Goal: Task Accomplishment & Management: Complete application form

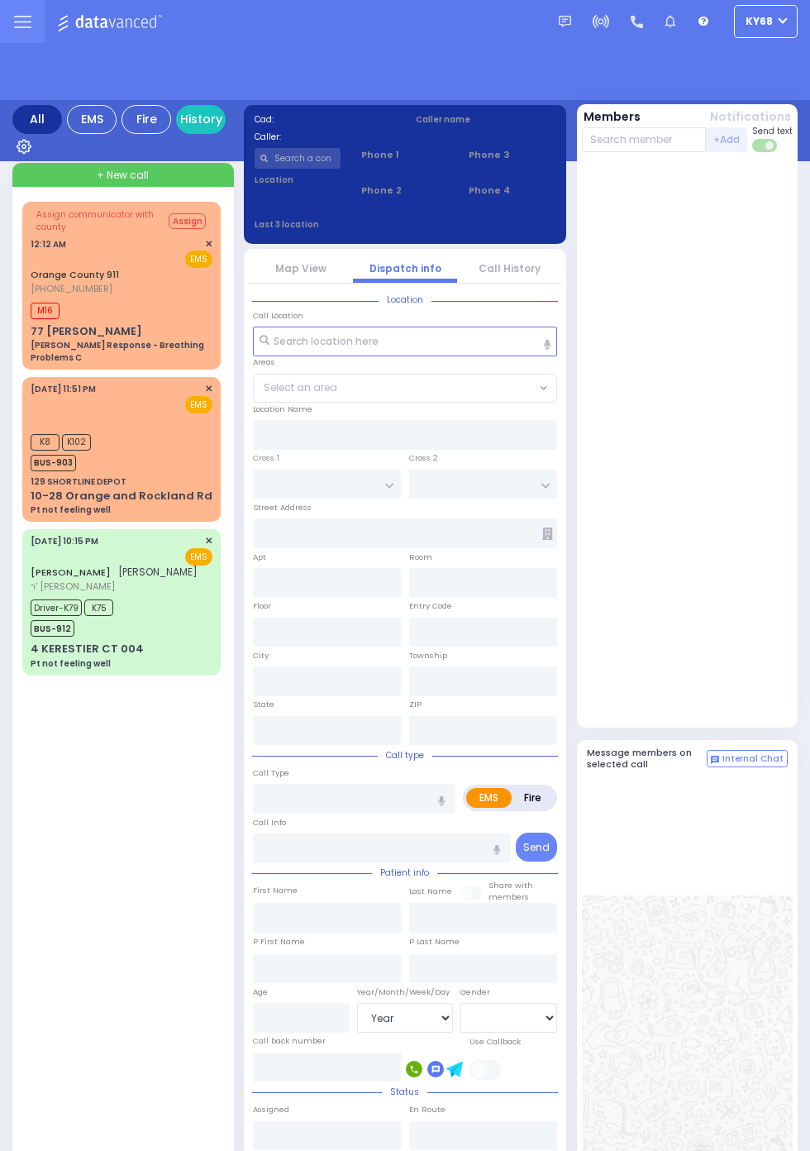
select select "Year"
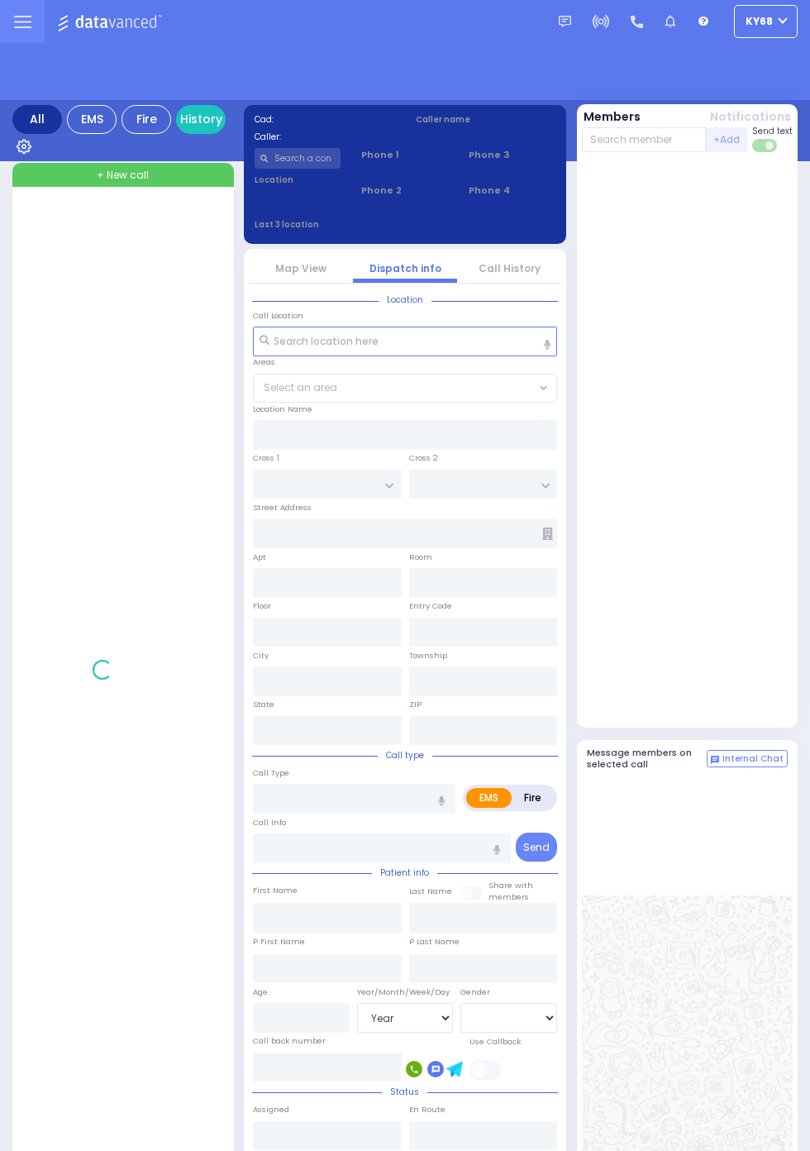
select select "Year"
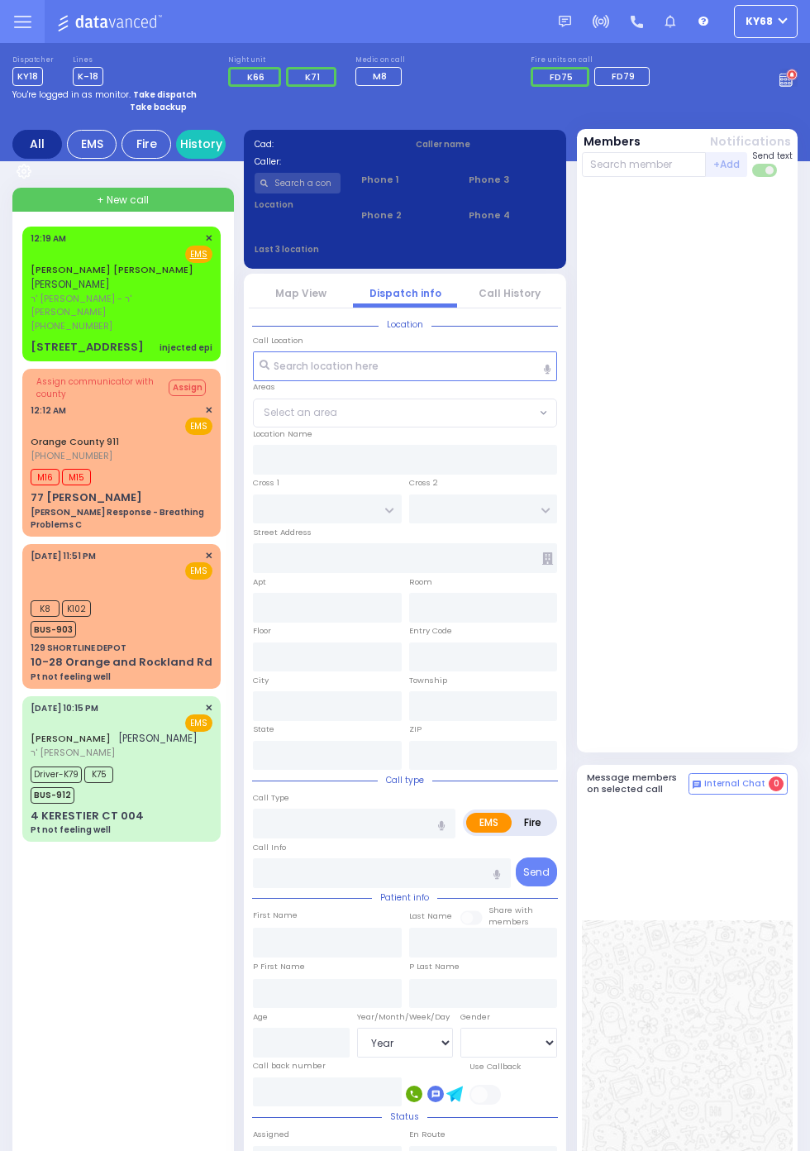
click at [31, 292] on span "ר' [PERSON_NAME] - ר' [PERSON_NAME]" at bounding box center [119, 305] width 177 height 27
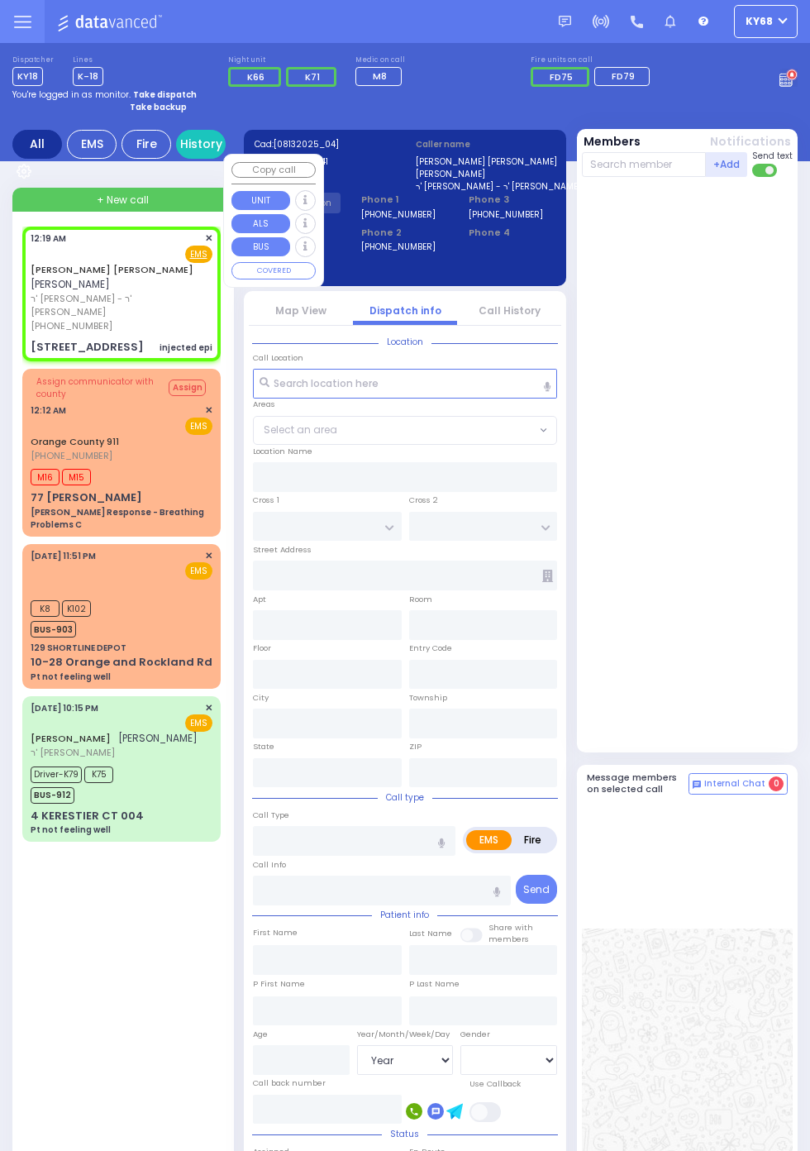
select select
type input "TARNOPOL WAY"
type input "KALEV WAY"
type input "15 FILLMORE CT"
type input "102"
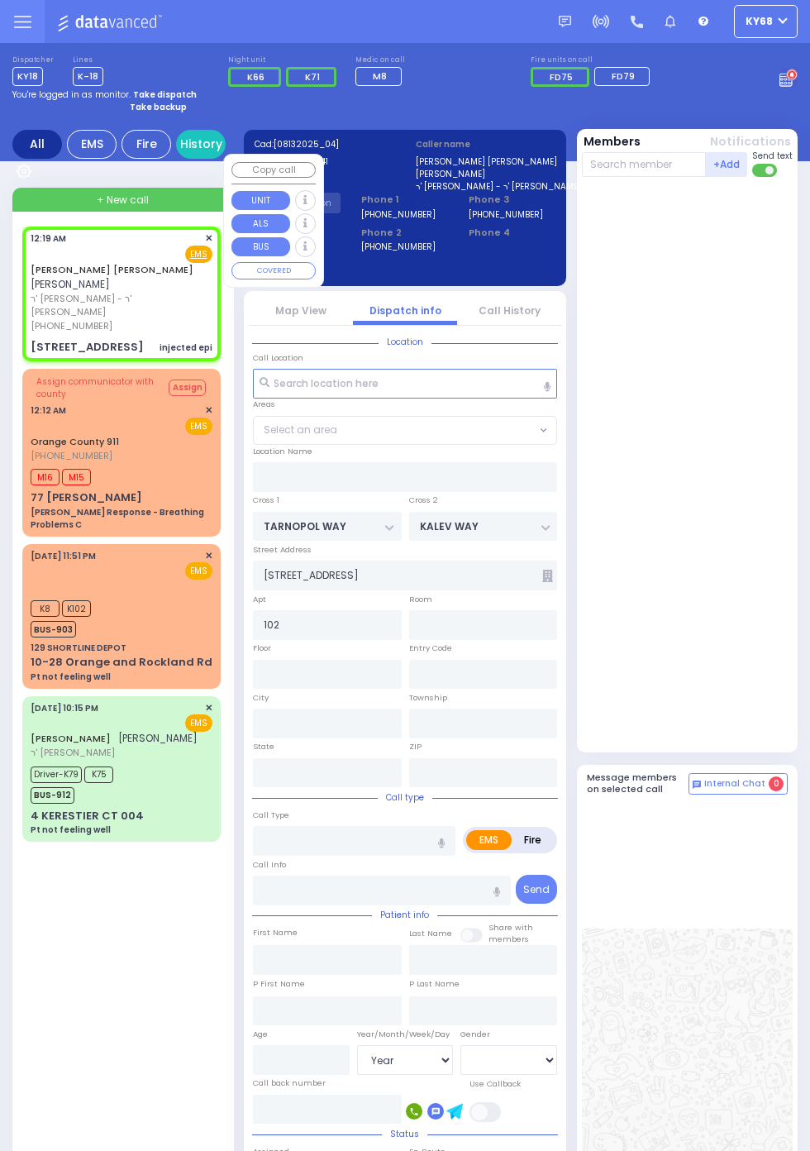
type input "Monroe"
type input "New York"
type input "10950"
type input "injected epi"
radio input "true"
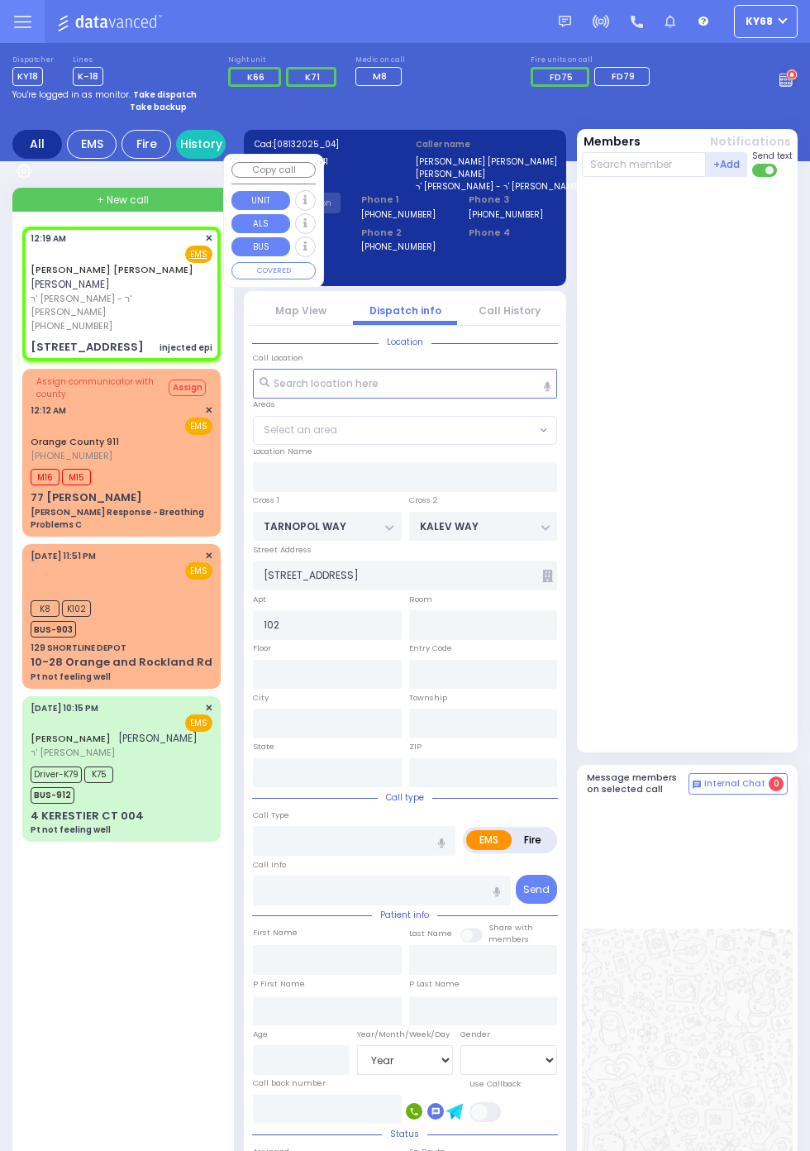
type input "DUVID ELYA"
type input "KATINA"
select select
type input "00:19"
select select "SECTION 2"
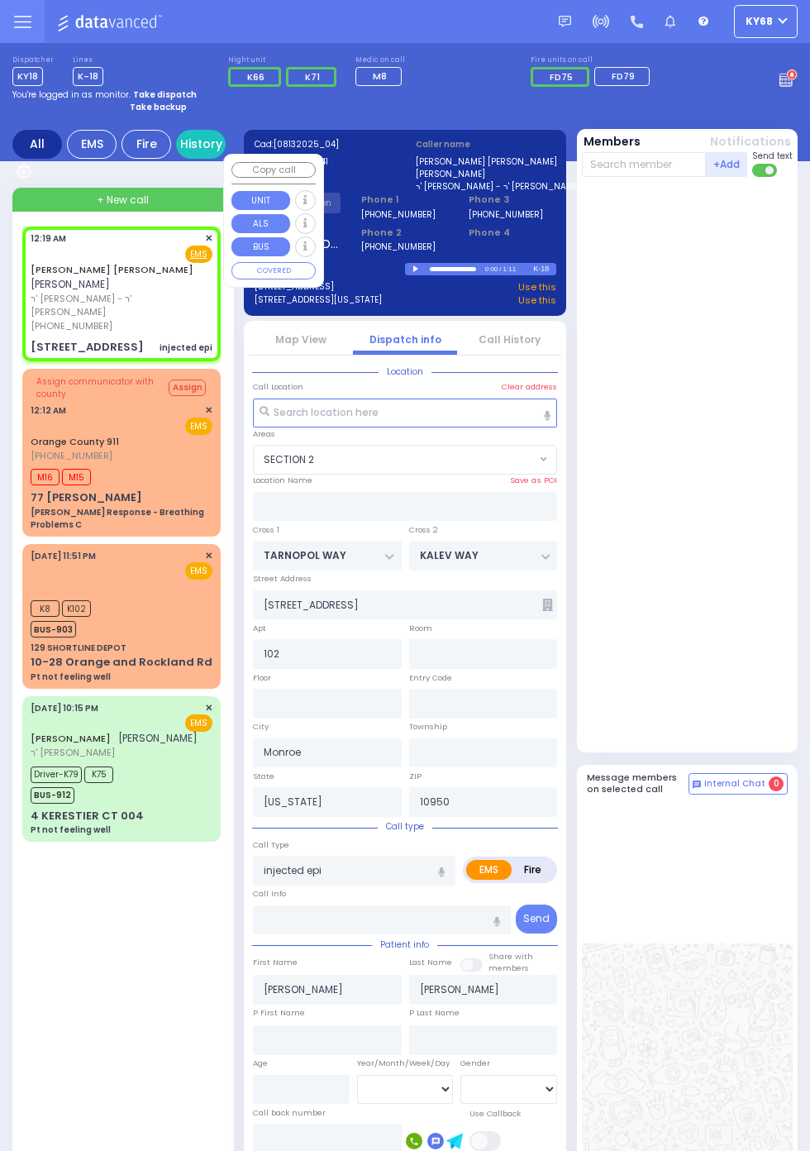
click at [107, 1002] on div "DUVID ELYA KATINA דוד אלי' קטינא ר' יצחק - ר' חיים אלעזר פאזען (347) 628-1841 1…" at bounding box center [124, 833] width 205 height 1212
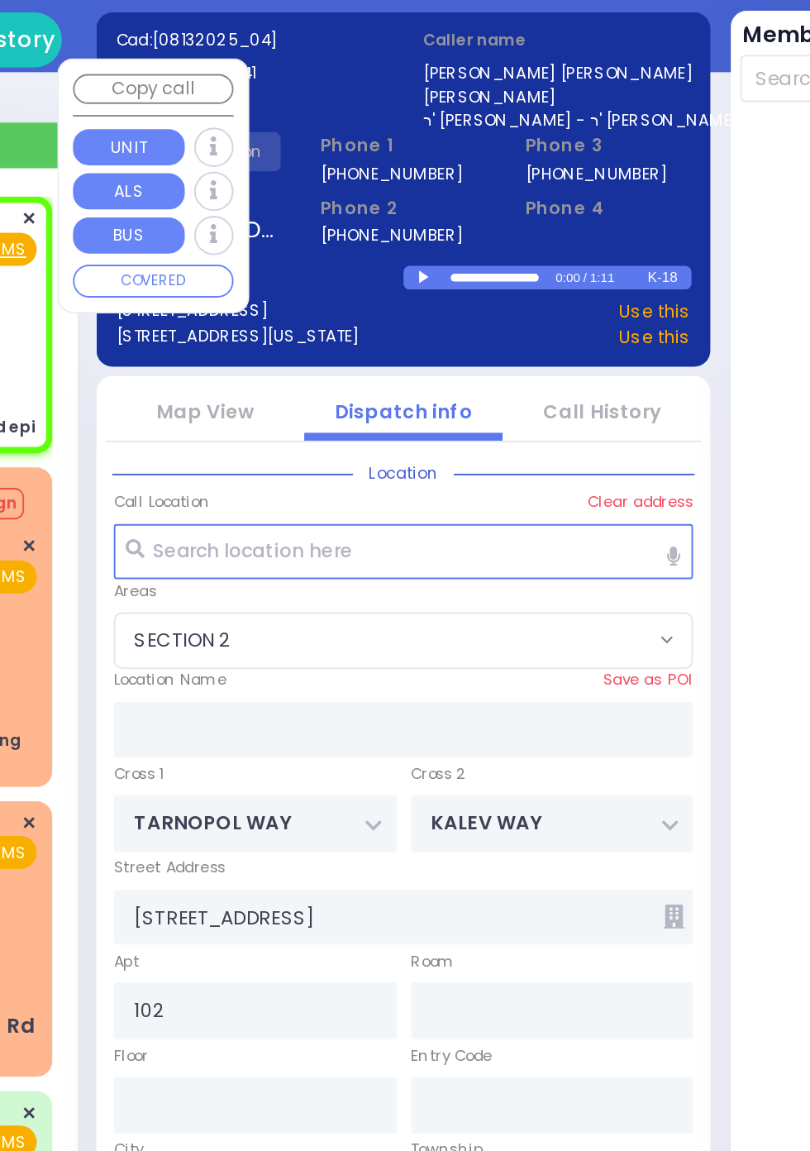
select select
radio input "true"
type input "39"
select select
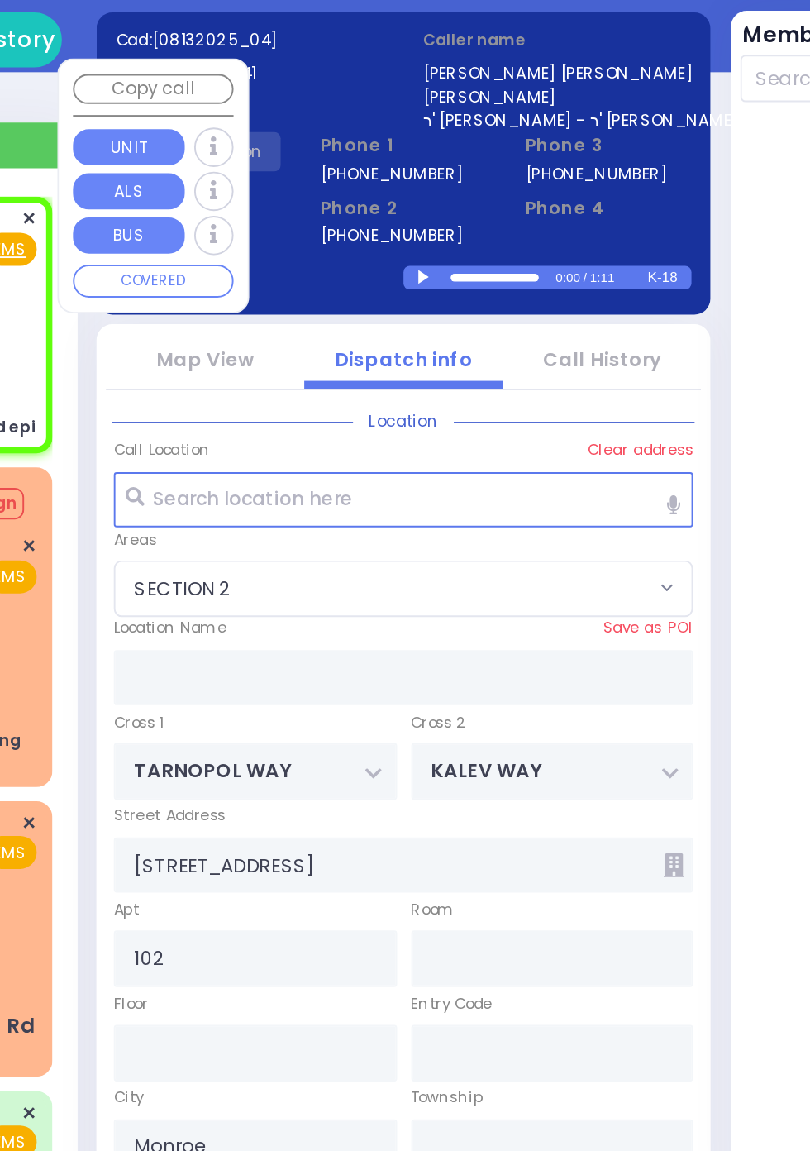
click at [413, 268] on div at bounding box center [417, 268] width 9 height 7
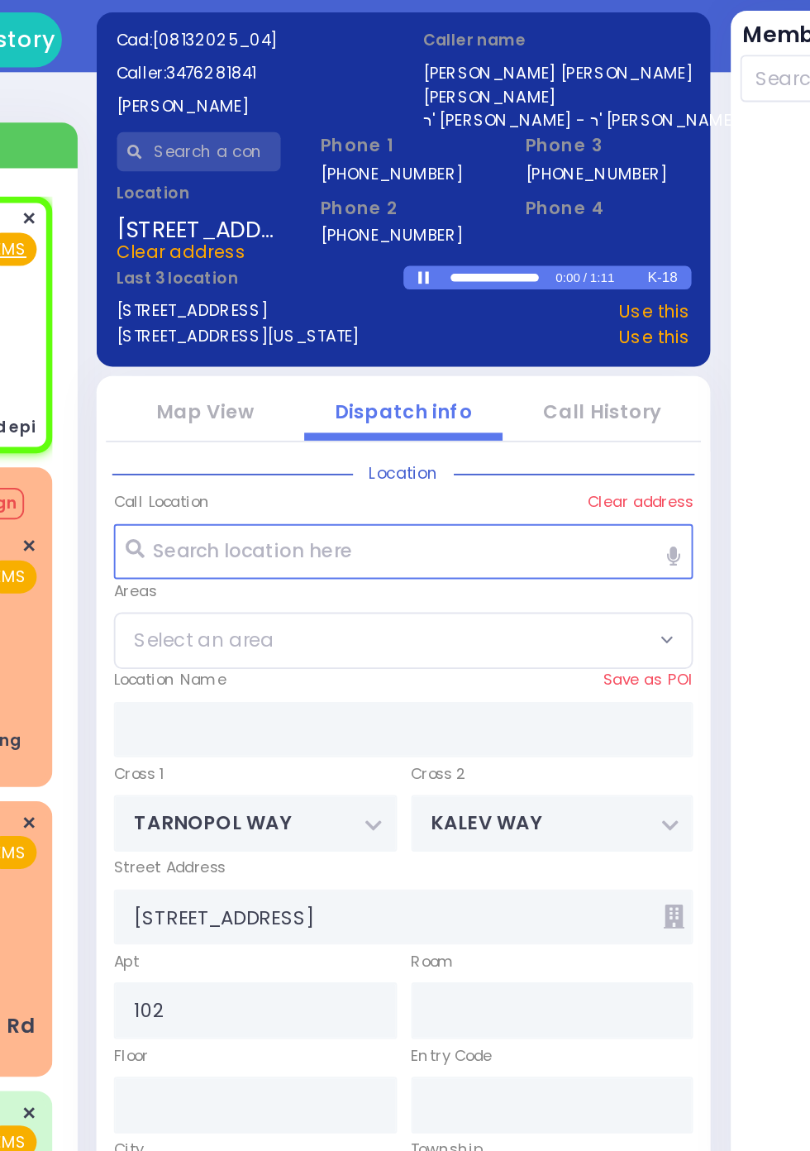
select select
radio input "true"
select select "Year"
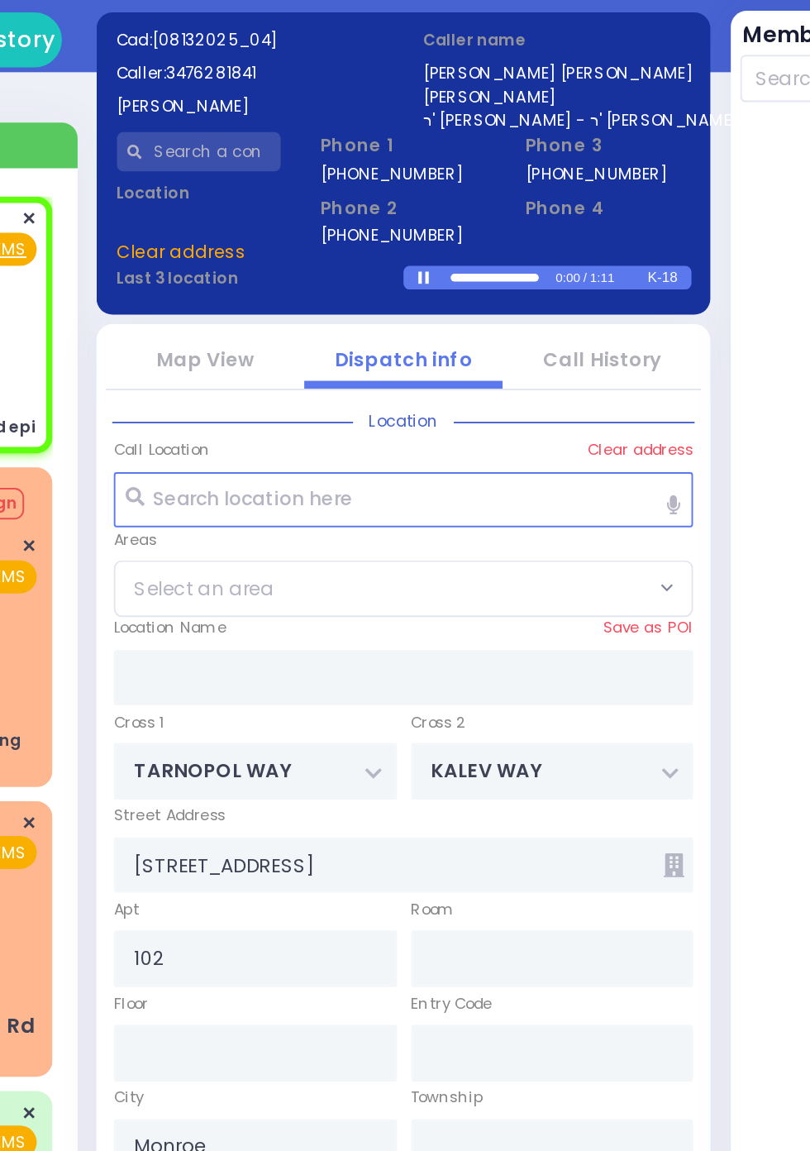
select select "SECTION 2"
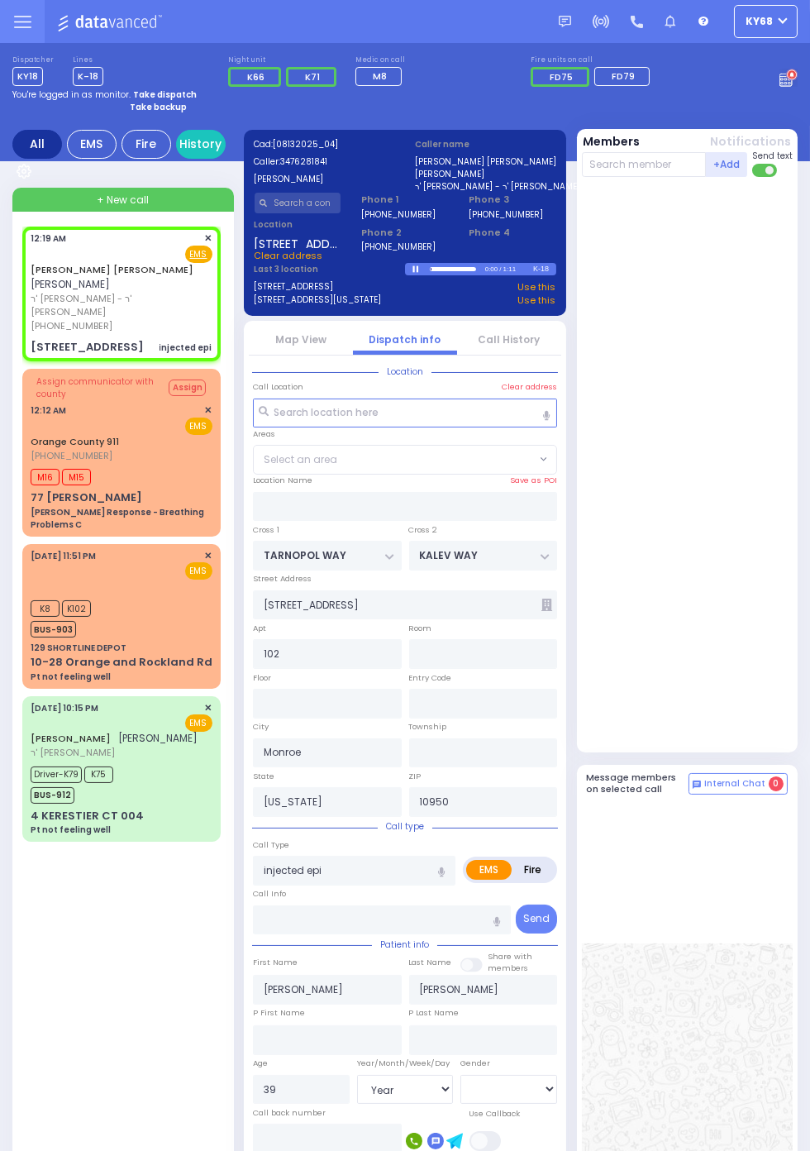
select select "SECTION 2"
select select
radio input "true"
select select "Year"
select select "[DEMOGRAPHIC_DATA]"
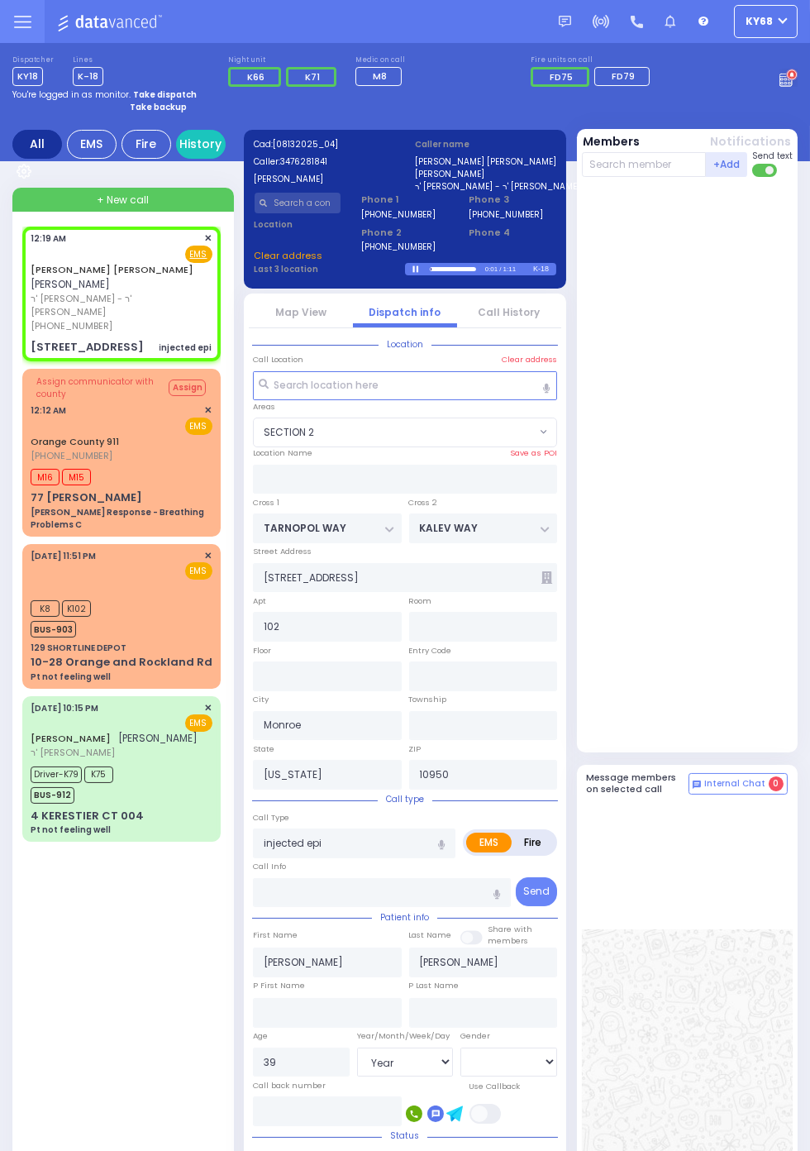
select select "SECTION 2"
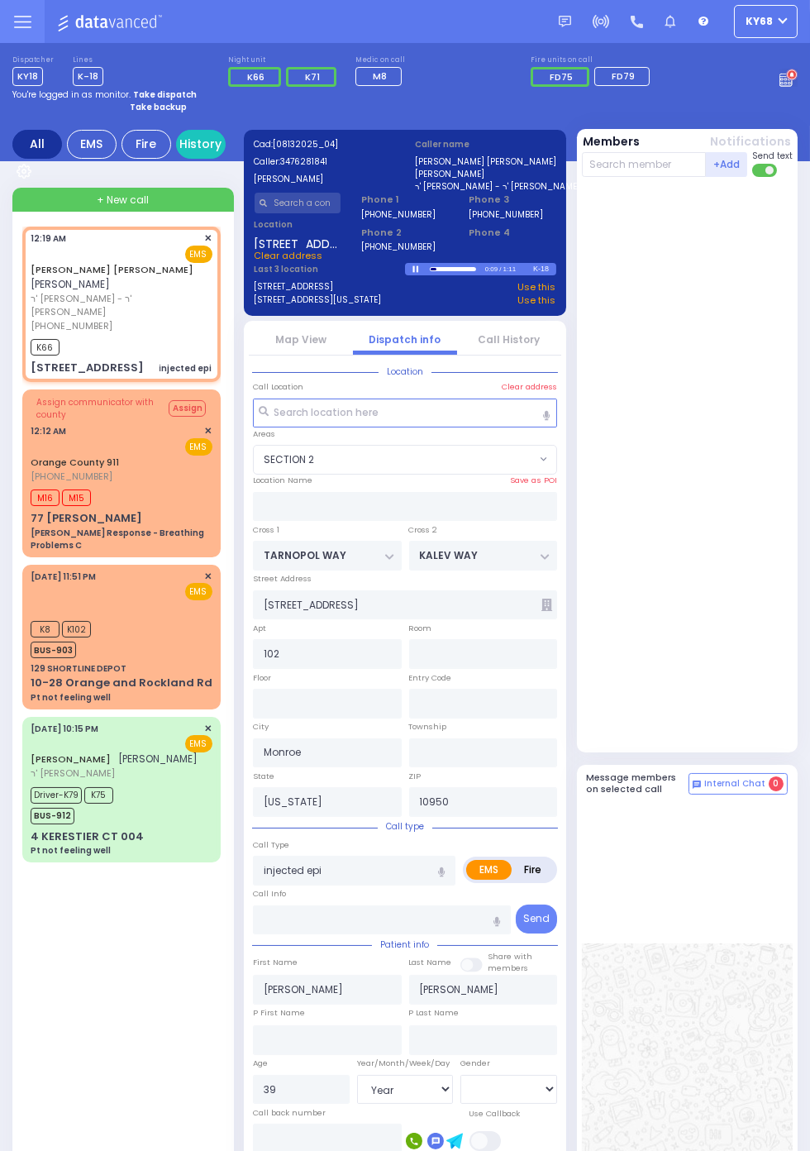
select select
radio input "true"
select select "Year"
select select "[DEMOGRAPHIC_DATA]"
type input "00:21"
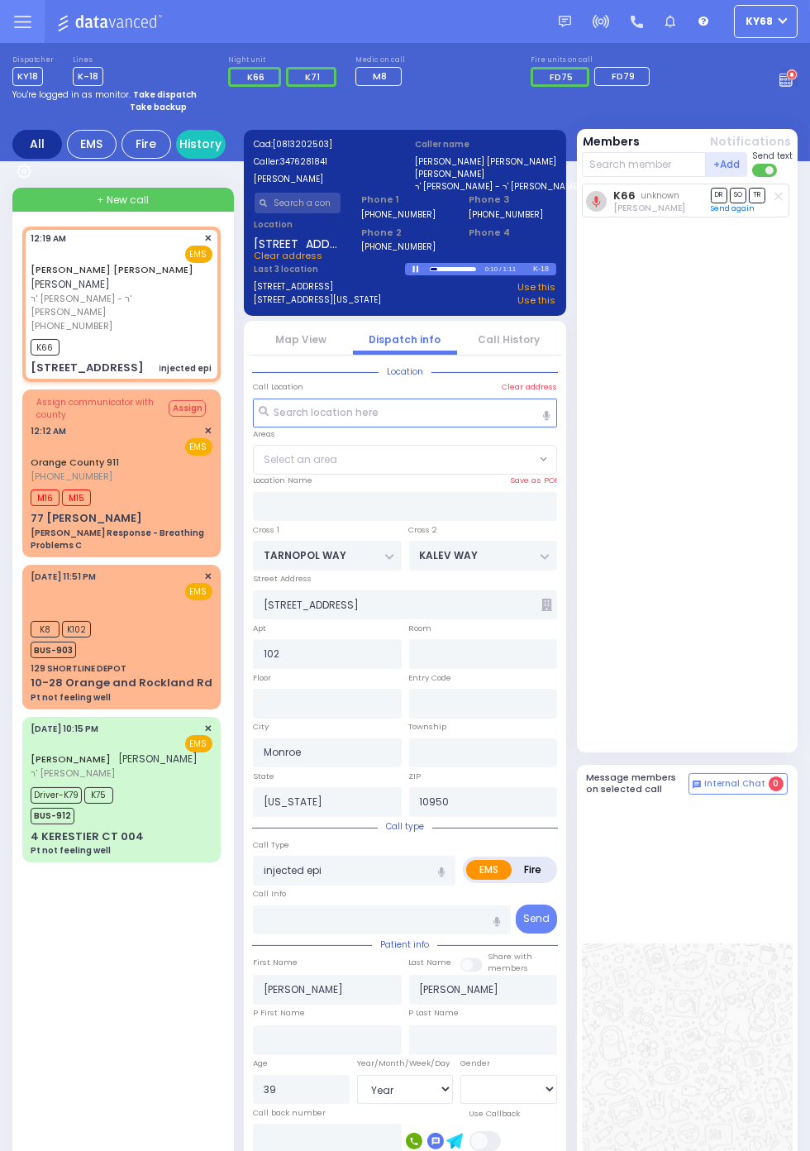
select select "SECTION 2"
select select
radio input "true"
select select "Year"
select select "[DEMOGRAPHIC_DATA]"
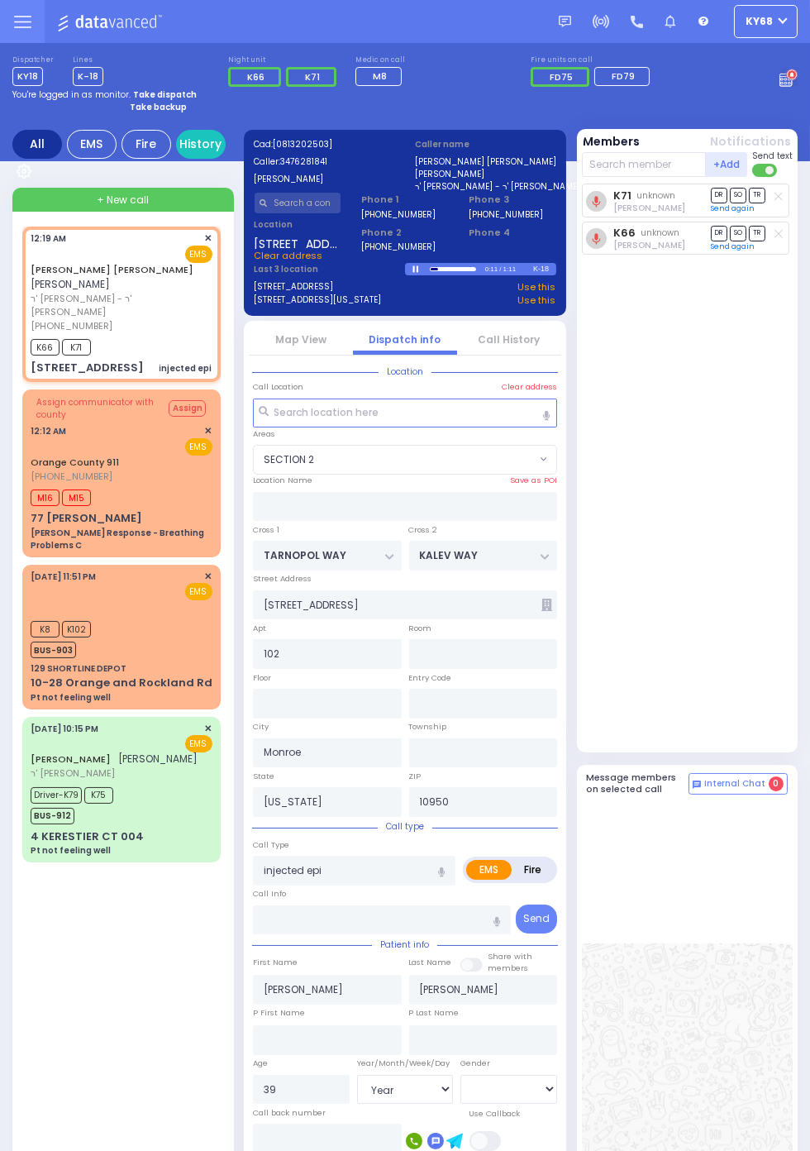
select select "SECTION 2"
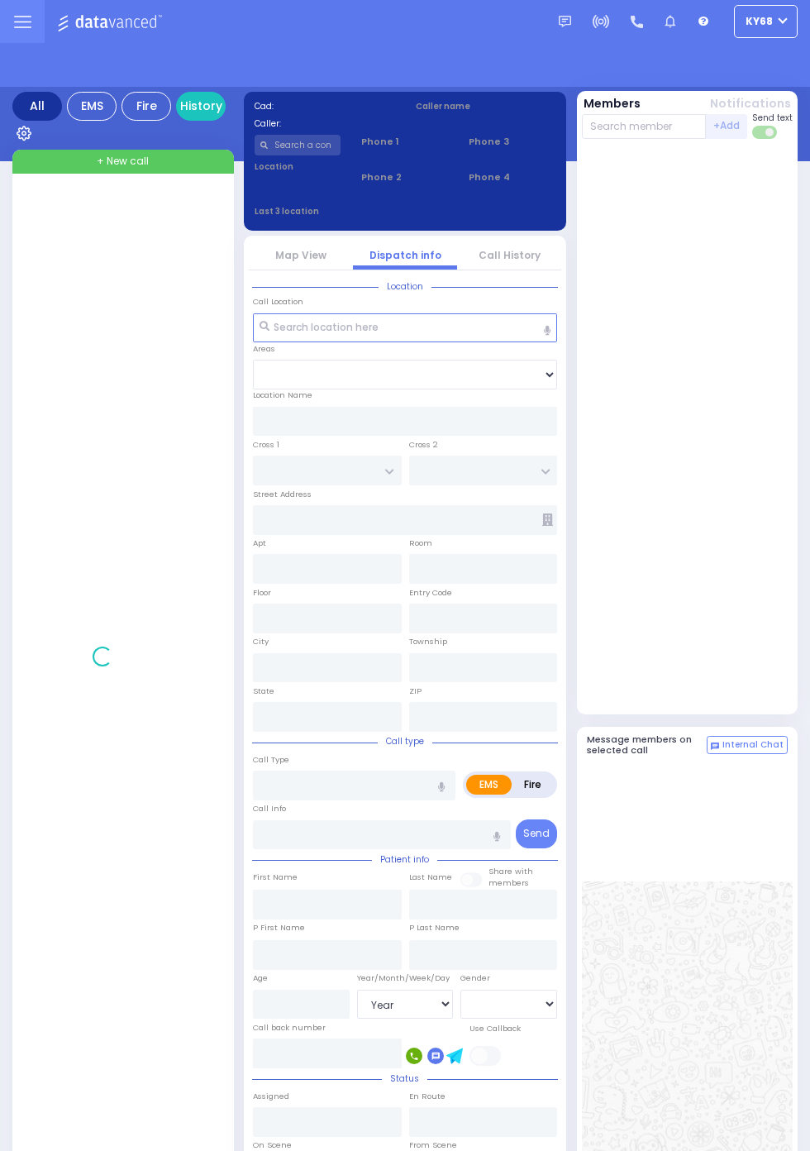
select select "Year"
select select "[DEMOGRAPHIC_DATA]"
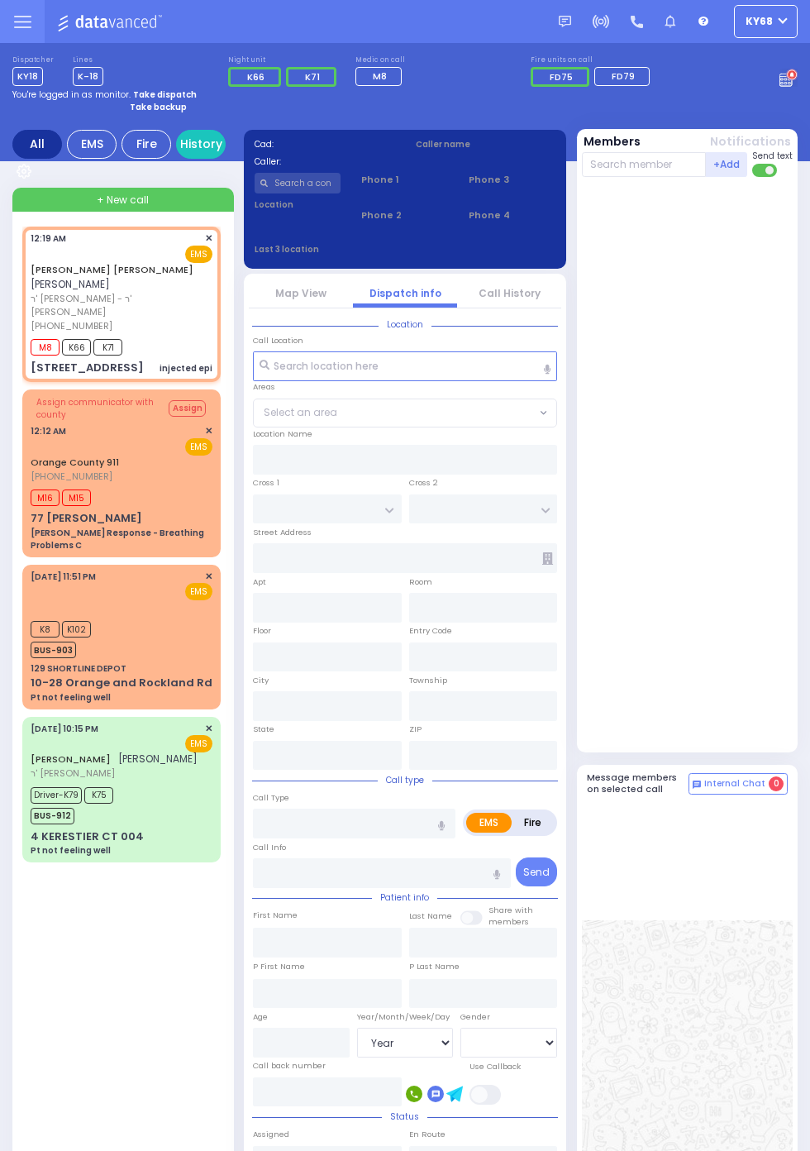
select select
type input "injected epi"
radio input "true"
type input "[PERSON_NAME]"
type input "KATINA"
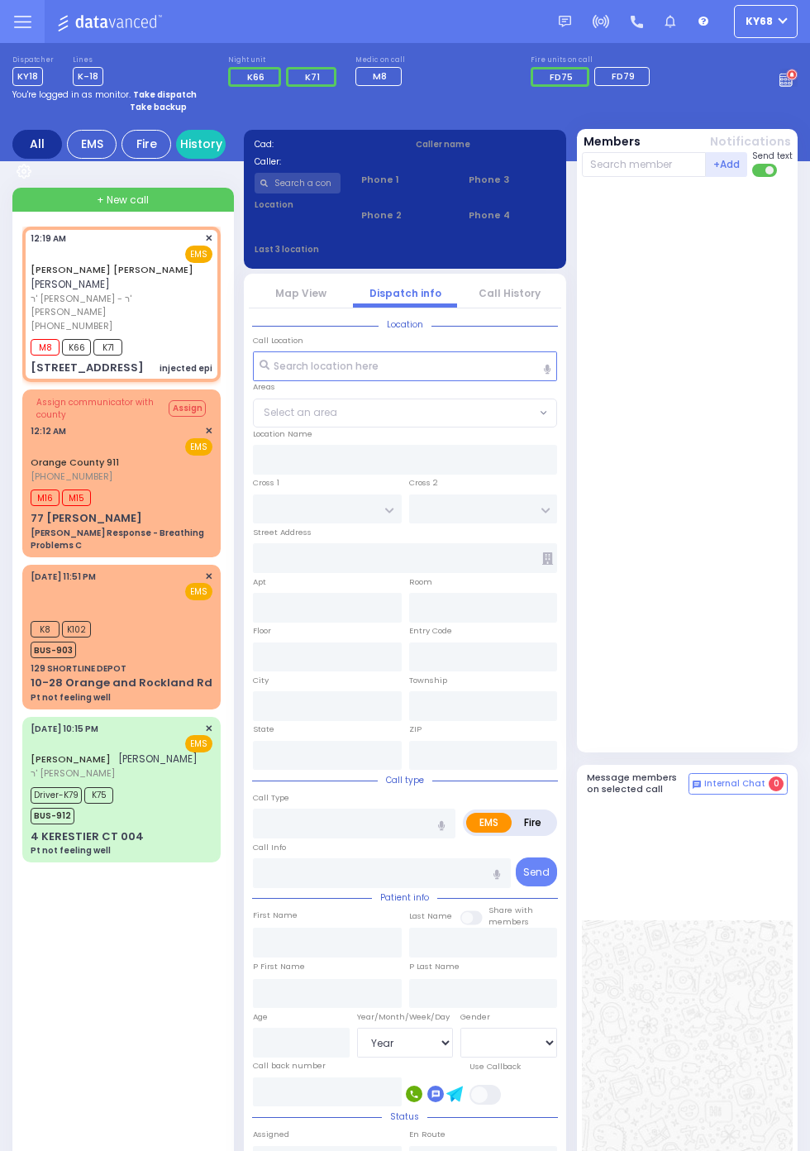
type input "39"
select select "Year"
select select "[DEMOGRAPHIC_DATA]"
type input "00:19"
type input "00:21"
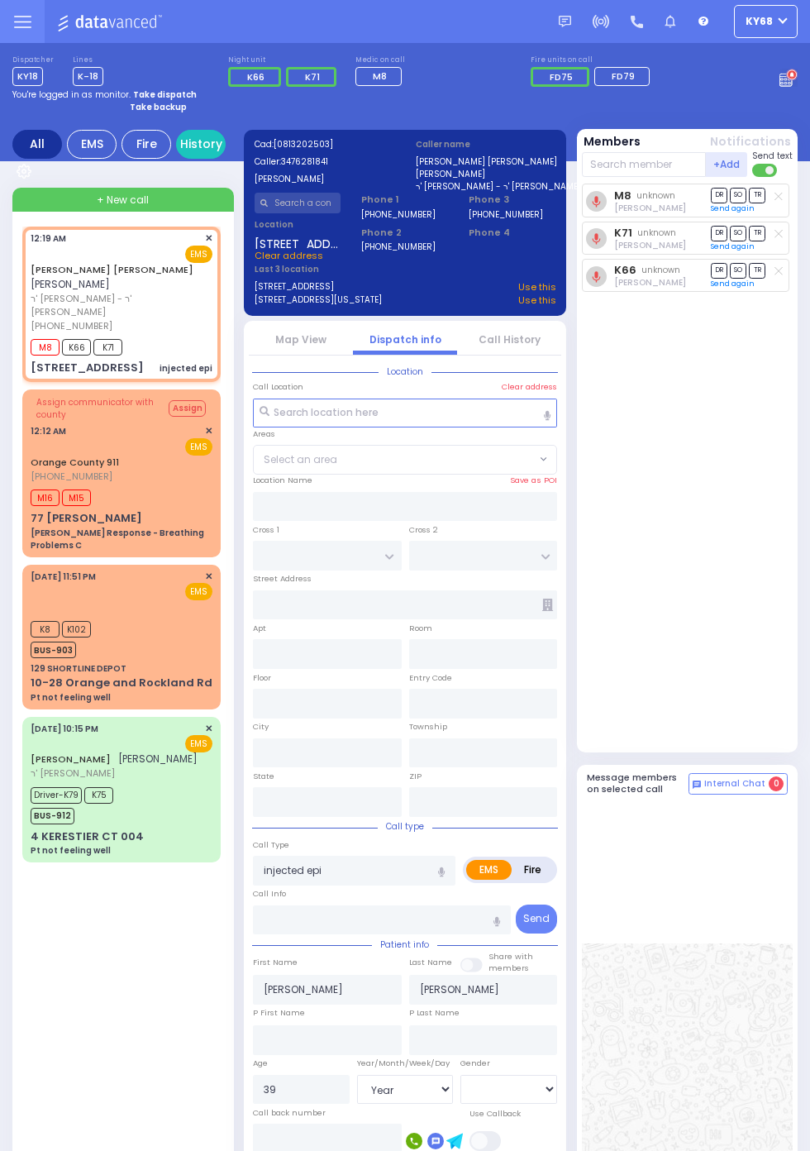
type input "TARNOPOL WAY"
type input "KALEV WAY"
type input "15 FILLMORE CT"
type input "102"
type input "Monroe"
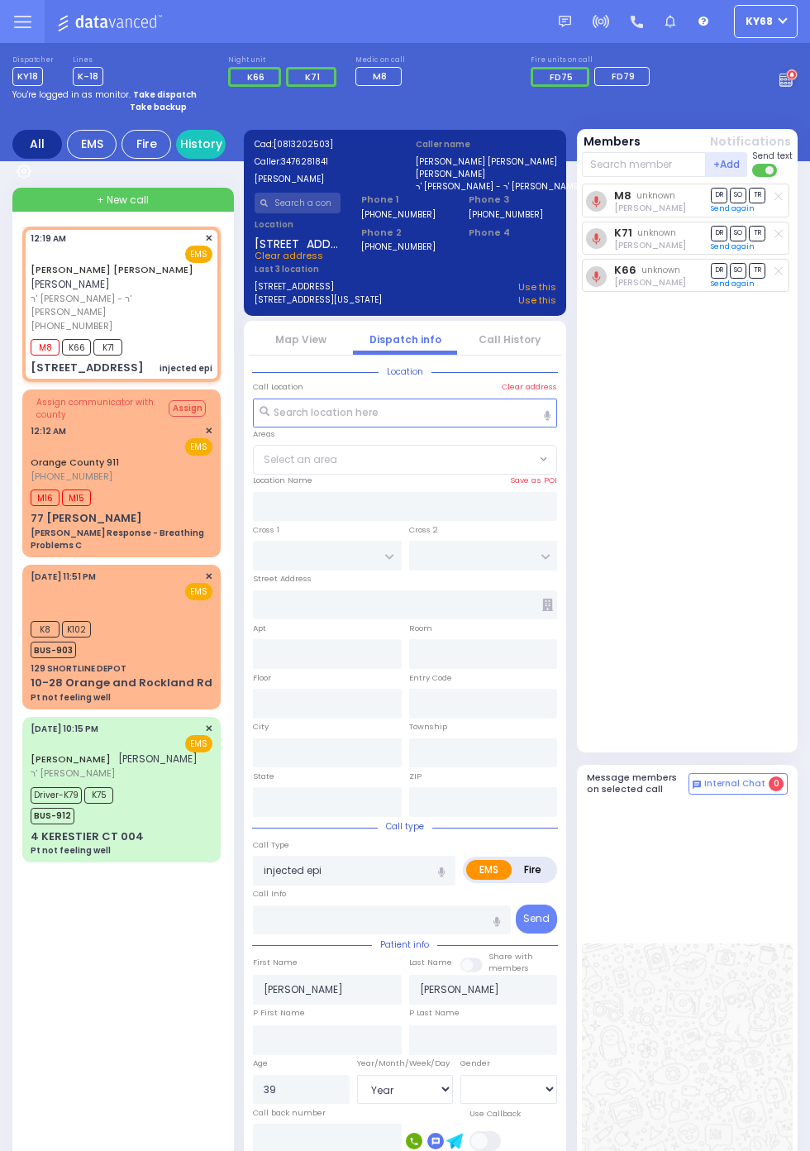
type input "New York"
type input "10950"
select select "SECTION 2"
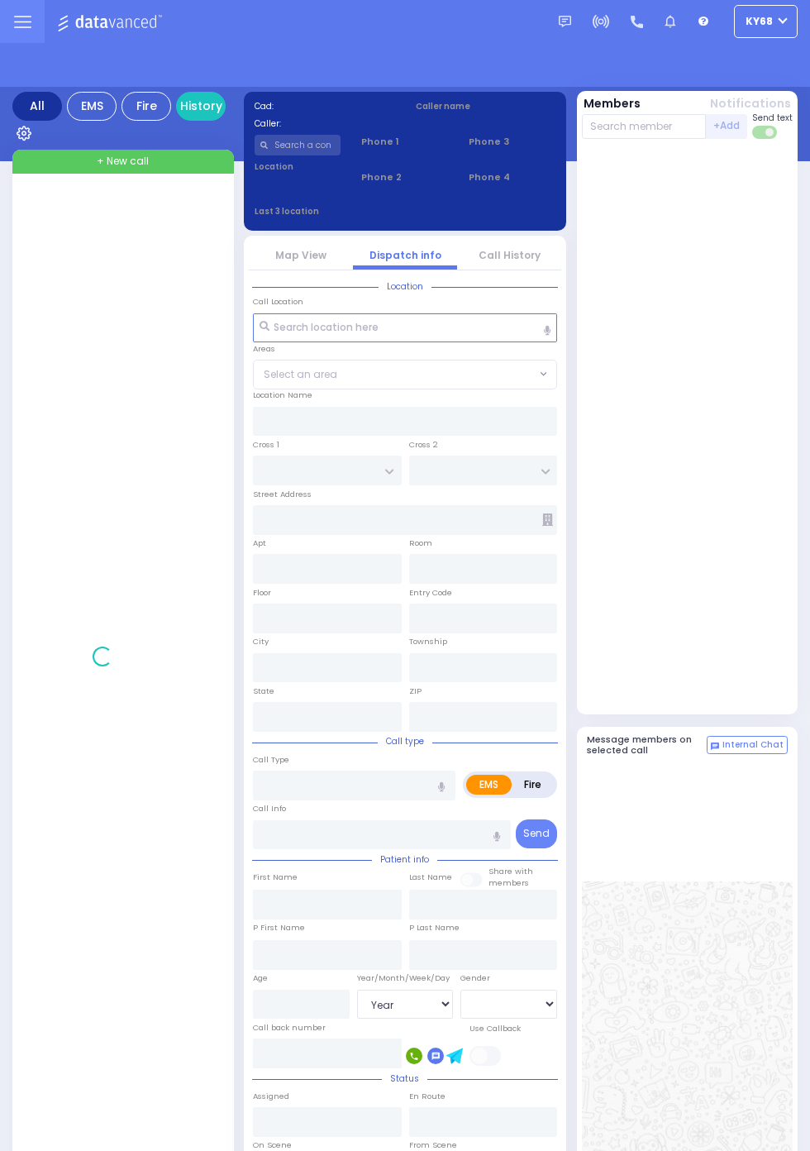
select select "Year"
select select "[DEMOGRAPHIC_DATA]"
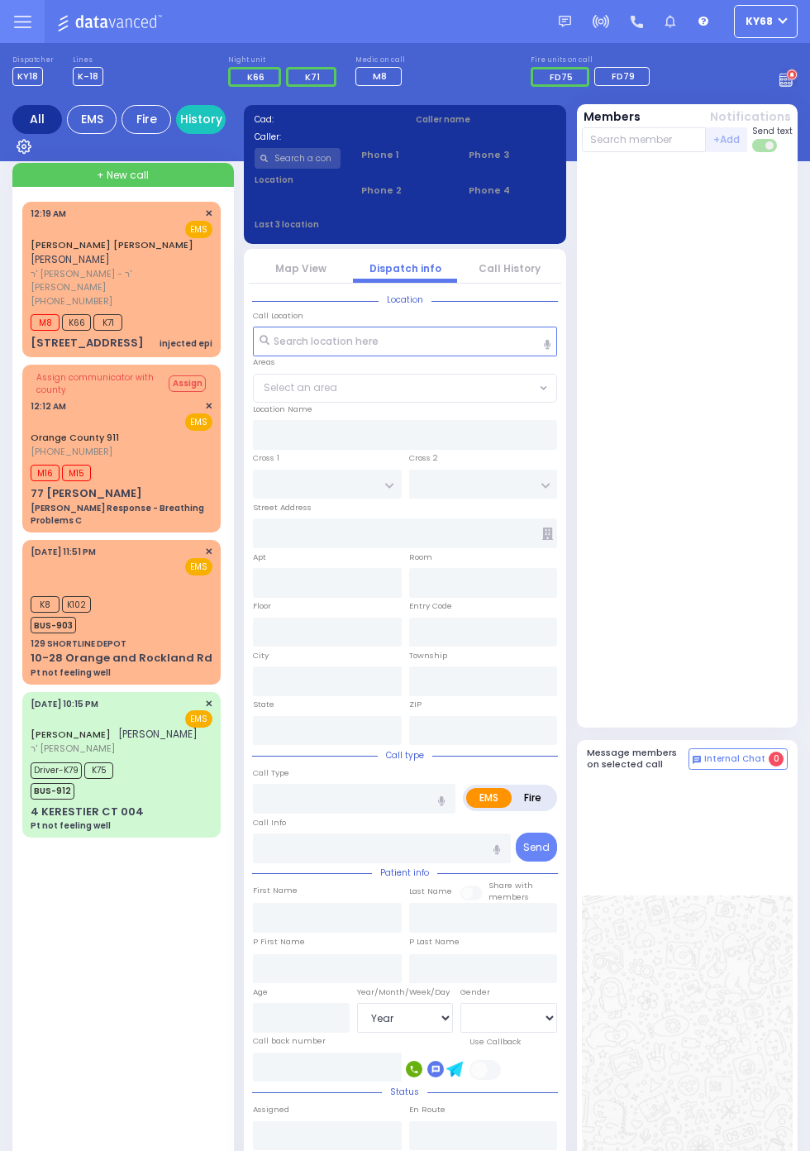
select select "Year"
select select "[DEMOGRAPHIC_DATA]"
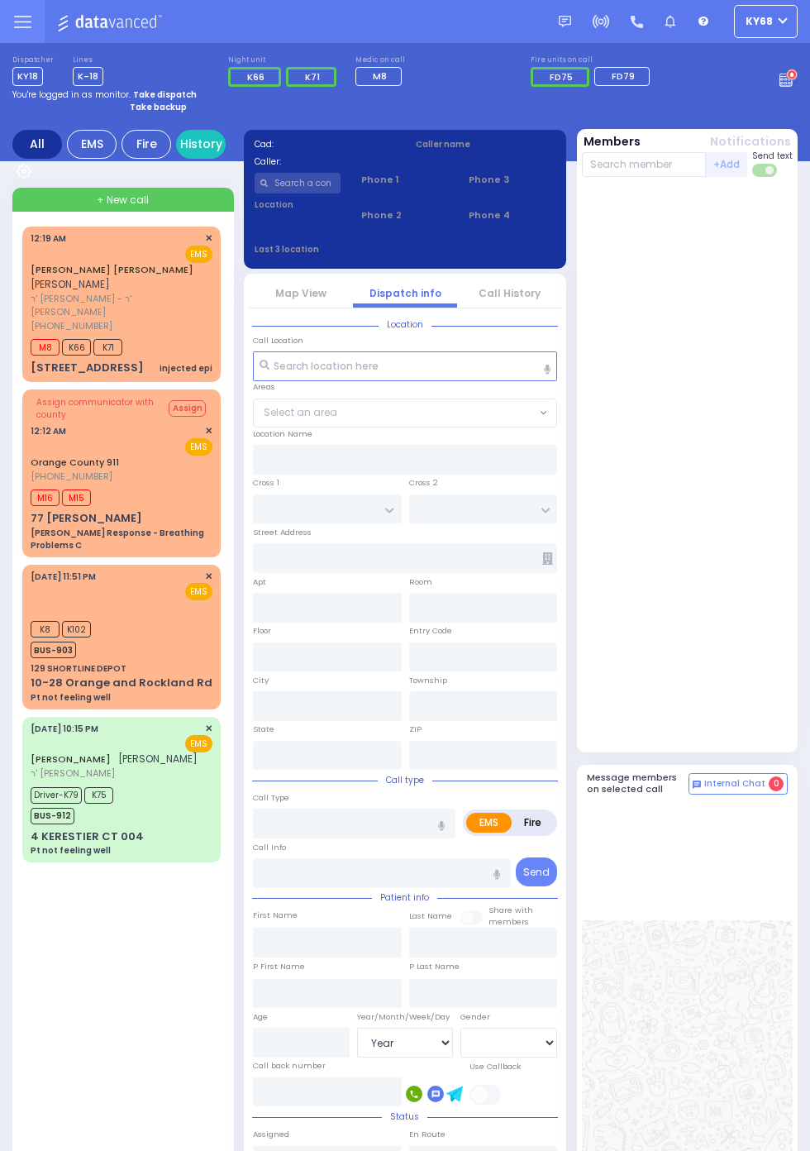
click at [31, 339] on span "M8" at bounding box center [45, 347] width 29 height 17
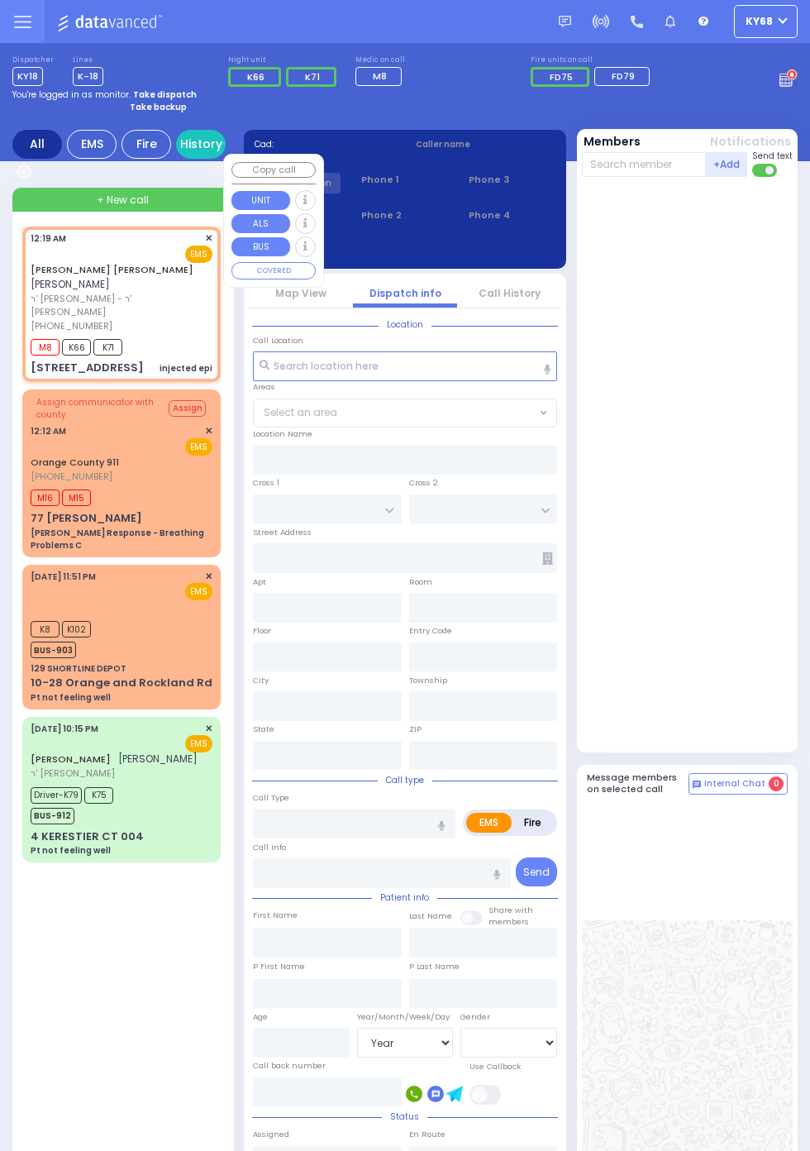
select select
type input "injected epi"
radio input "true"
type input "DUVID ELYA"
type input "KATINA"
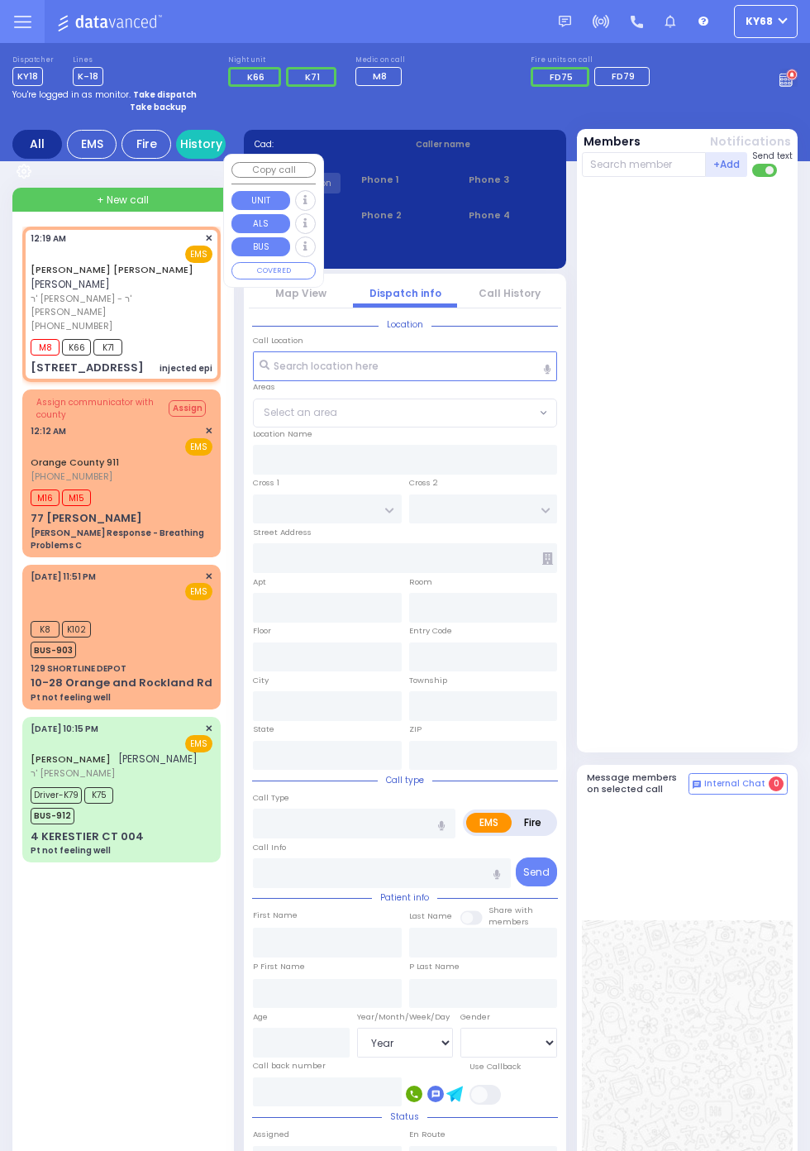
type input "39"
select select "Year"
select select "[DEMOGRAPHIC_DATA]"
type input "00:19"
type input "00:21"
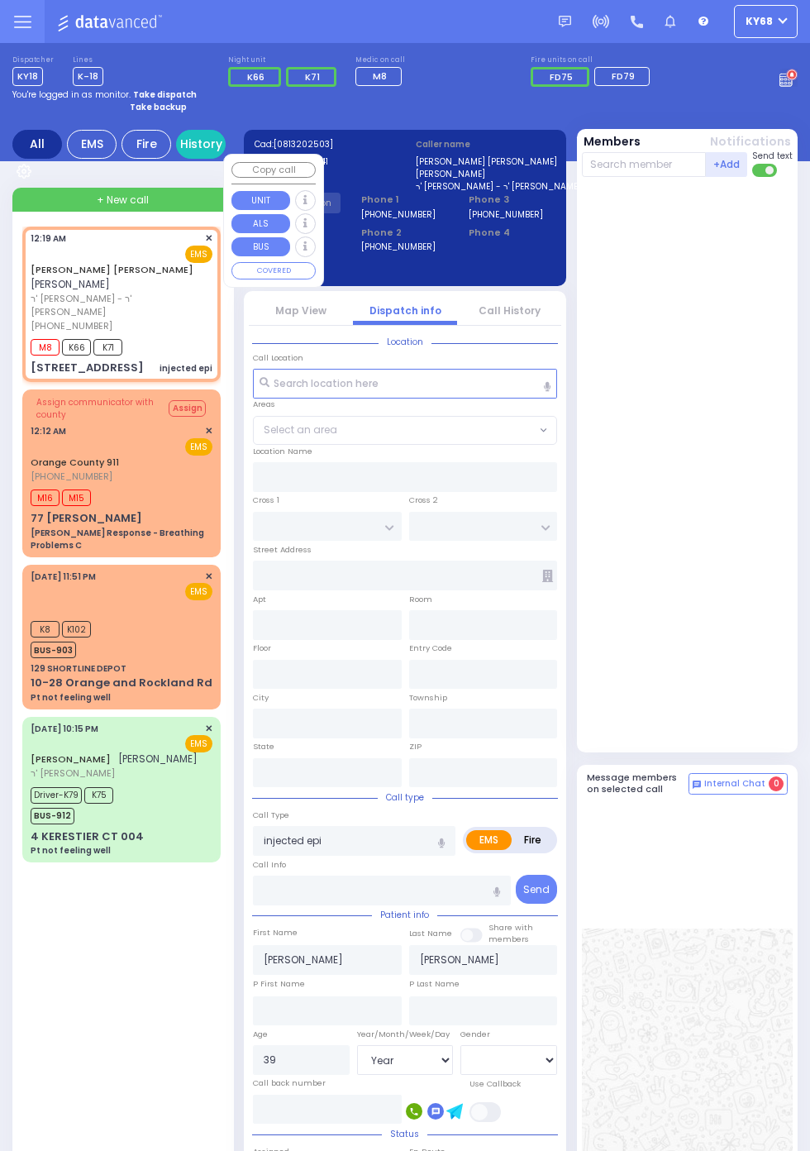
type input "TARNOPOL WAY"
type input "KALEV WAY"
type input "15 FILLMORE CT"
type input "102"
type input "Monroe"
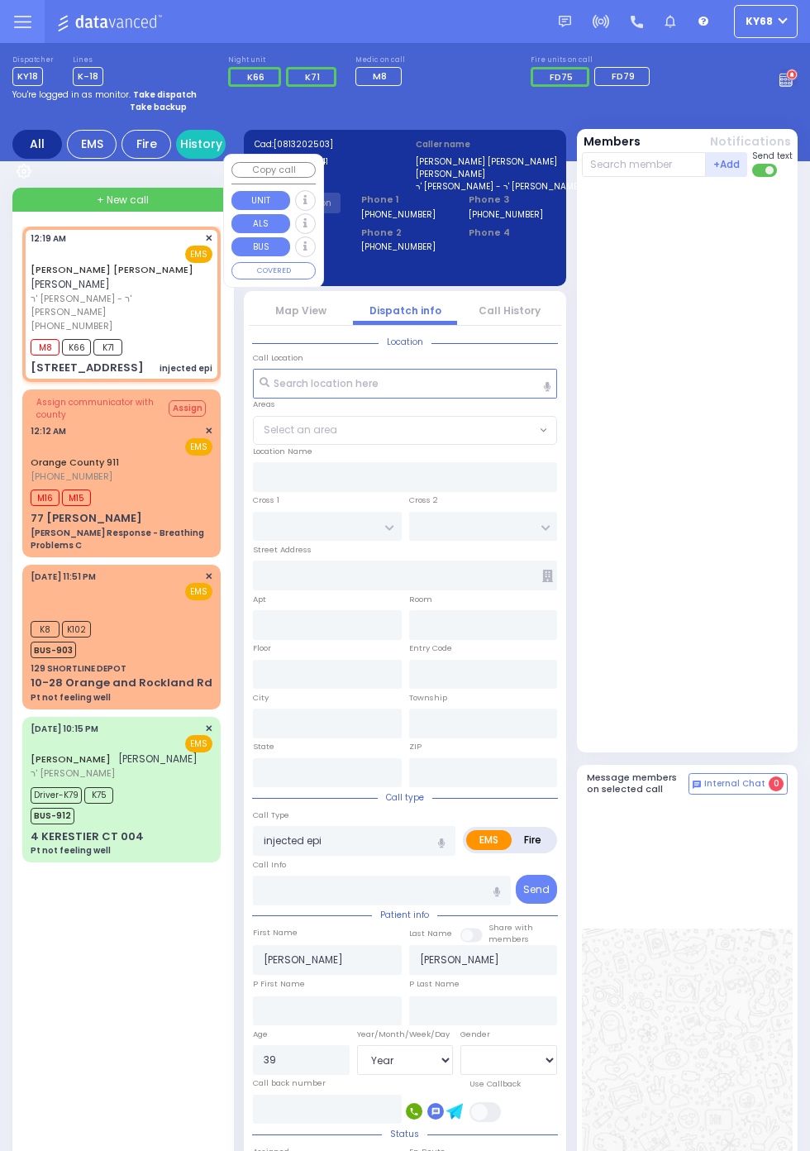
type input "New York"
type input "10950"
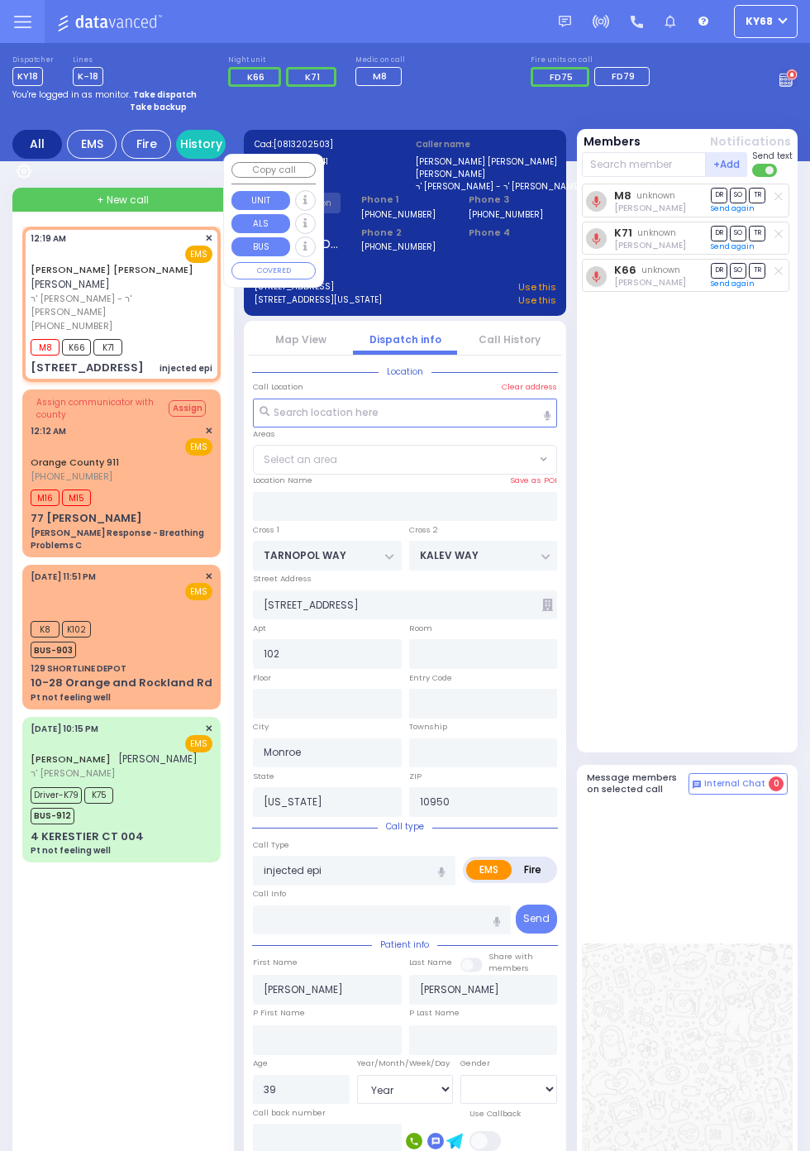
click at [767, 623] on div "M8 unknown Moses Roth DR SO TR Sending text K71" at bounding box center [689, 465] width 215 height 562
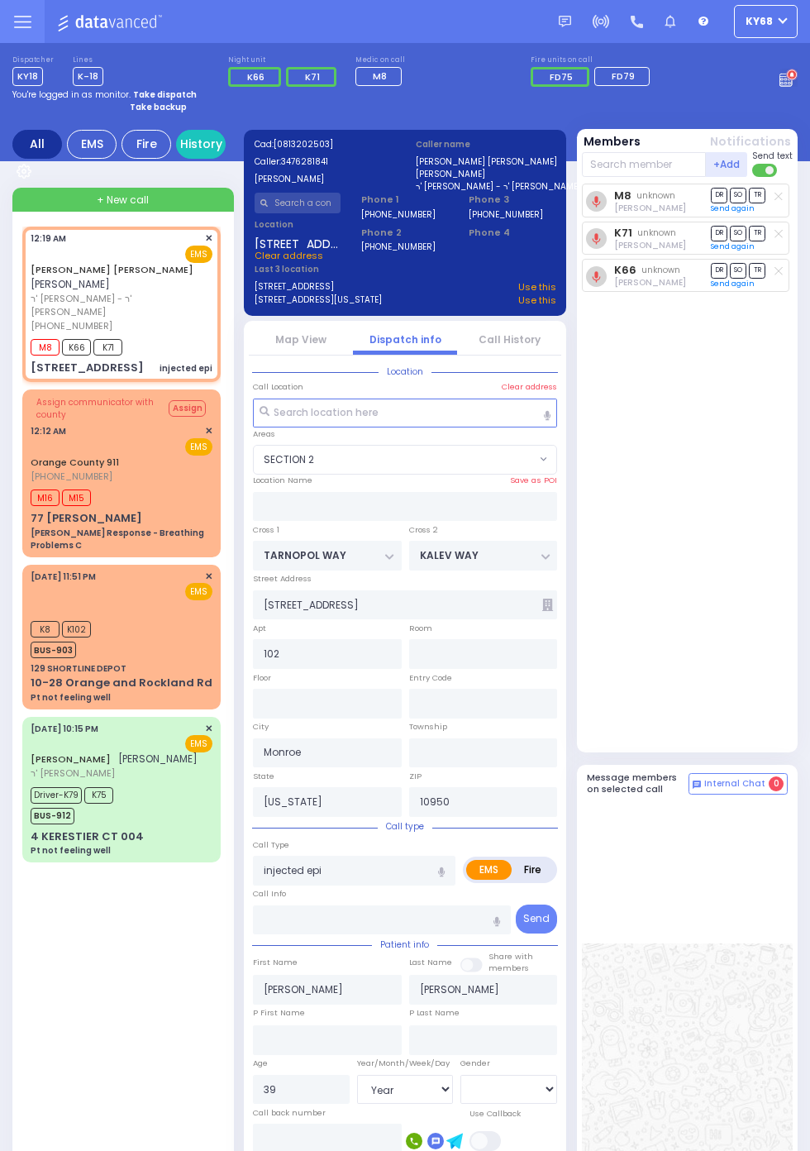
select select "SECTION 2"
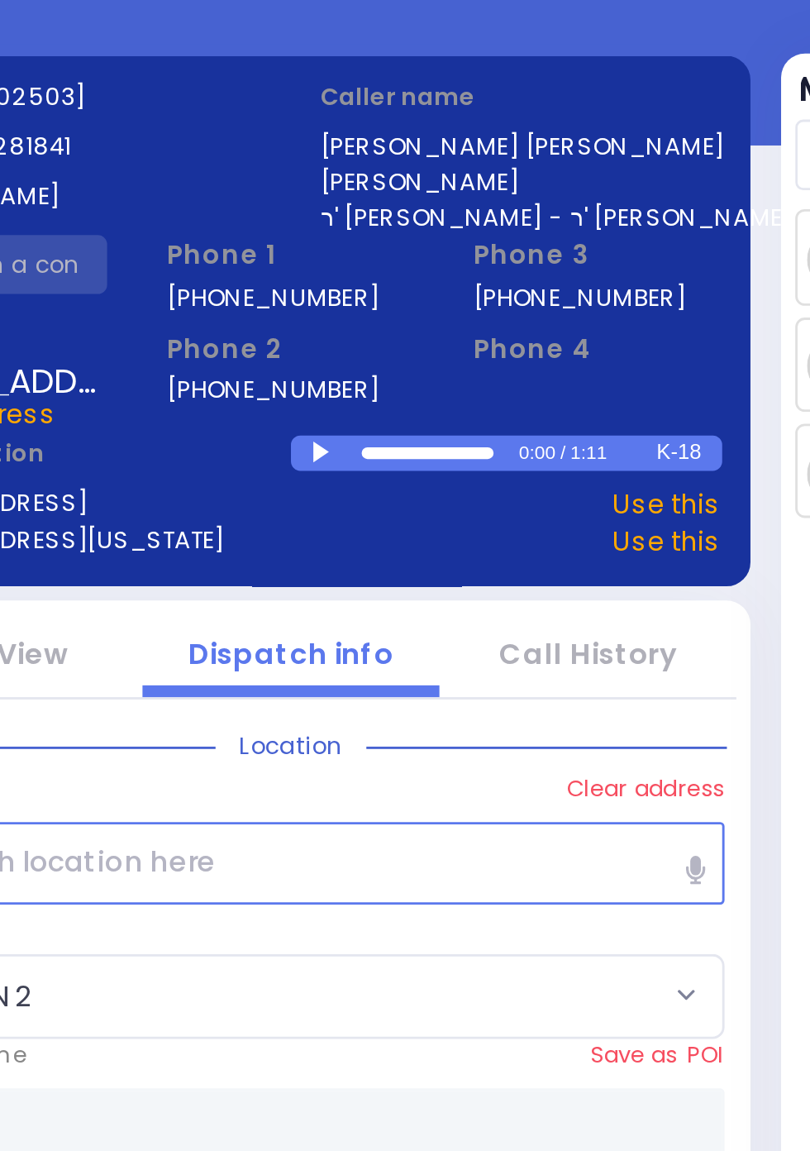
click at [416, 267] on div at bounding box center [417, 268] width 9 height 7
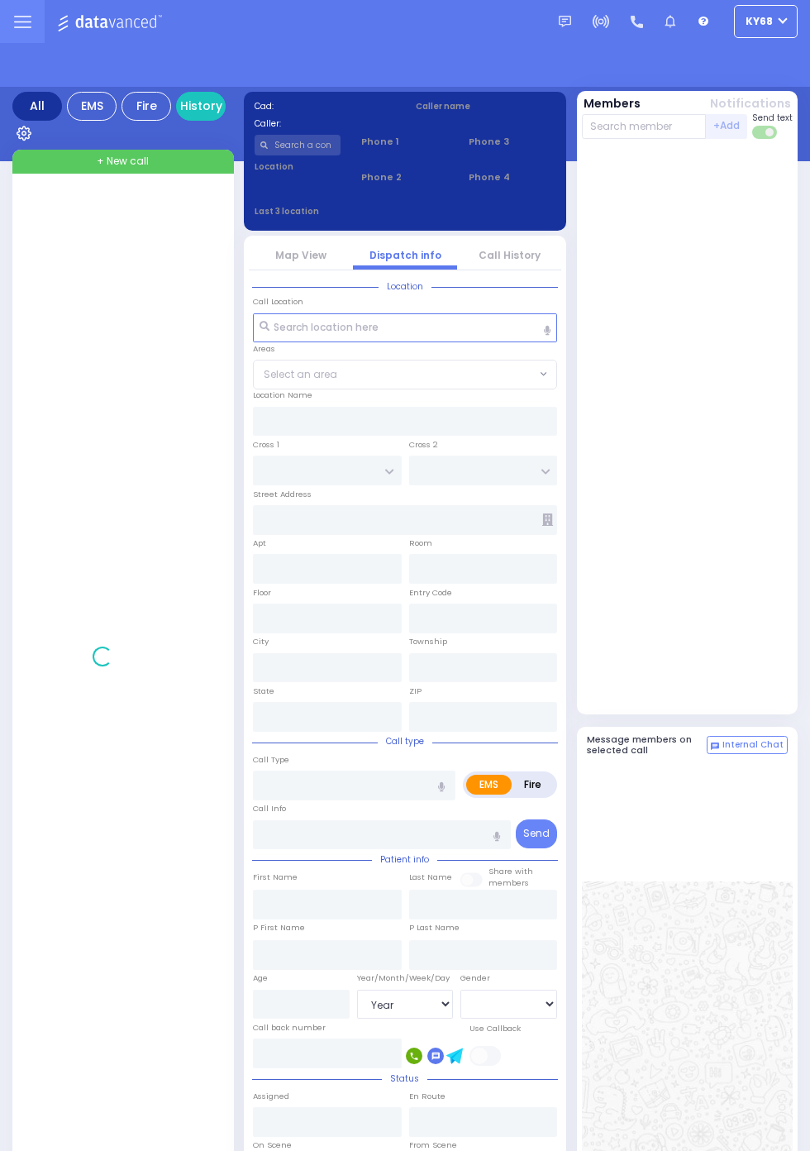
select select "Year"
select select "[DEMOGRAPHIC_DATA]"
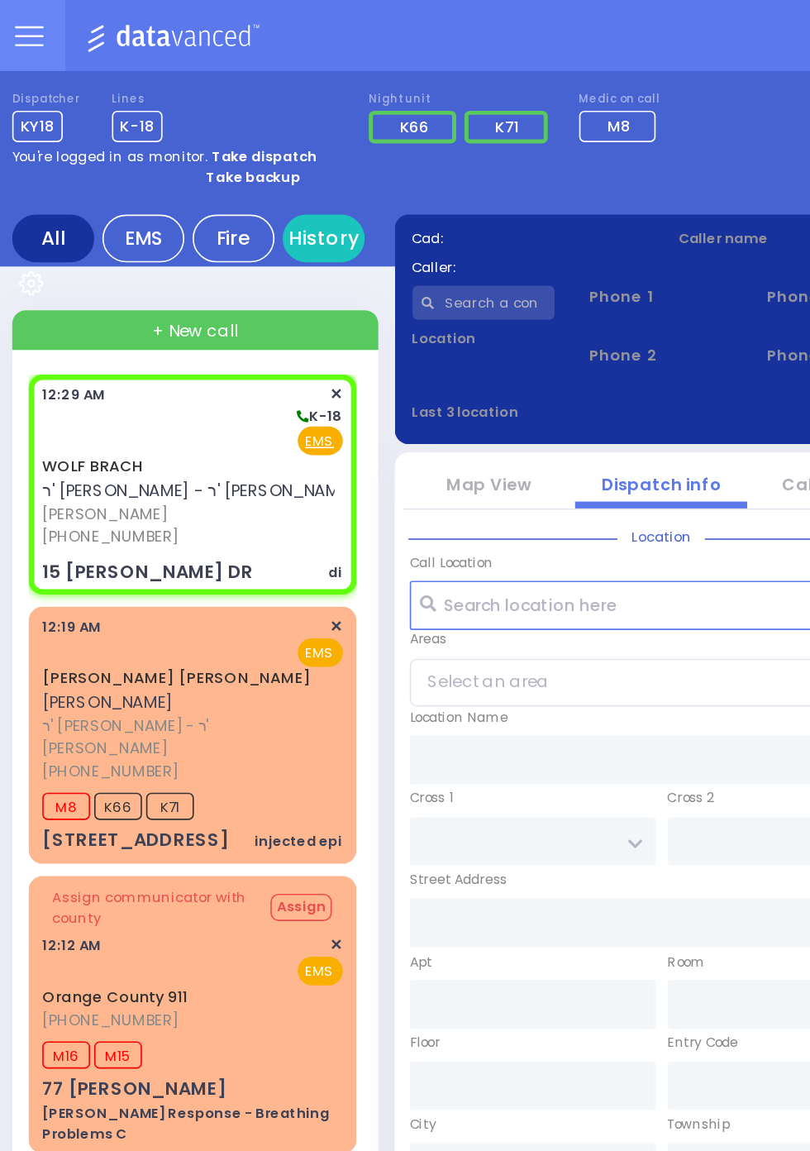
select select
type input "di"
radio input "true"
type input "WOLF"
type input "BRACH"
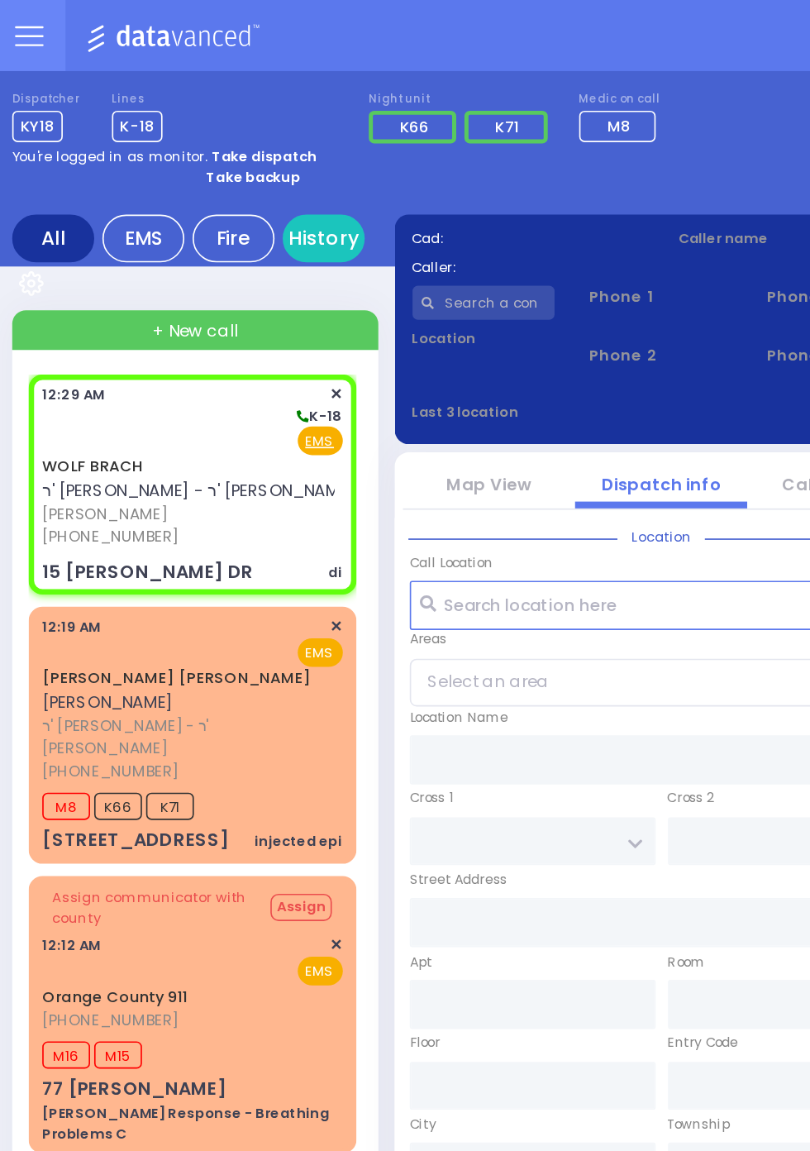
select select
type input "00:29"
type input "HIGH ST"
type input "15 OWEN DR"
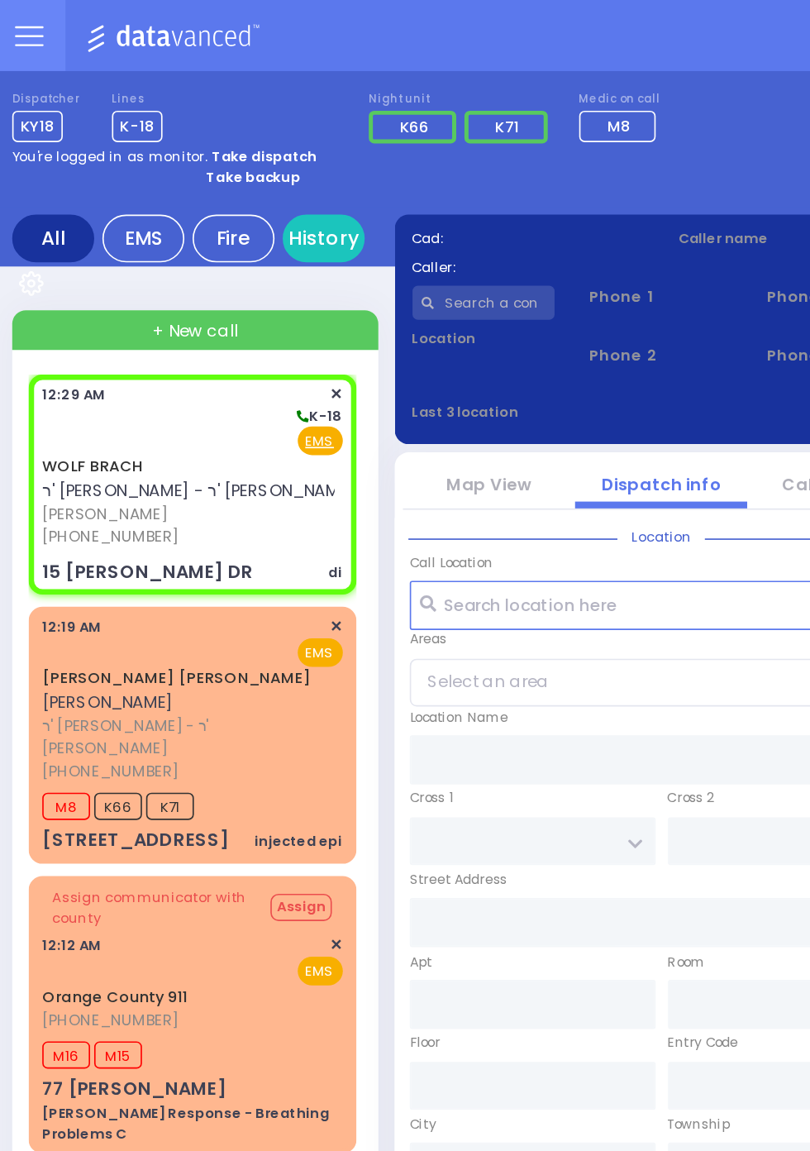
type input "Monroe"
type input "[US_STATE]"
type input "10950"
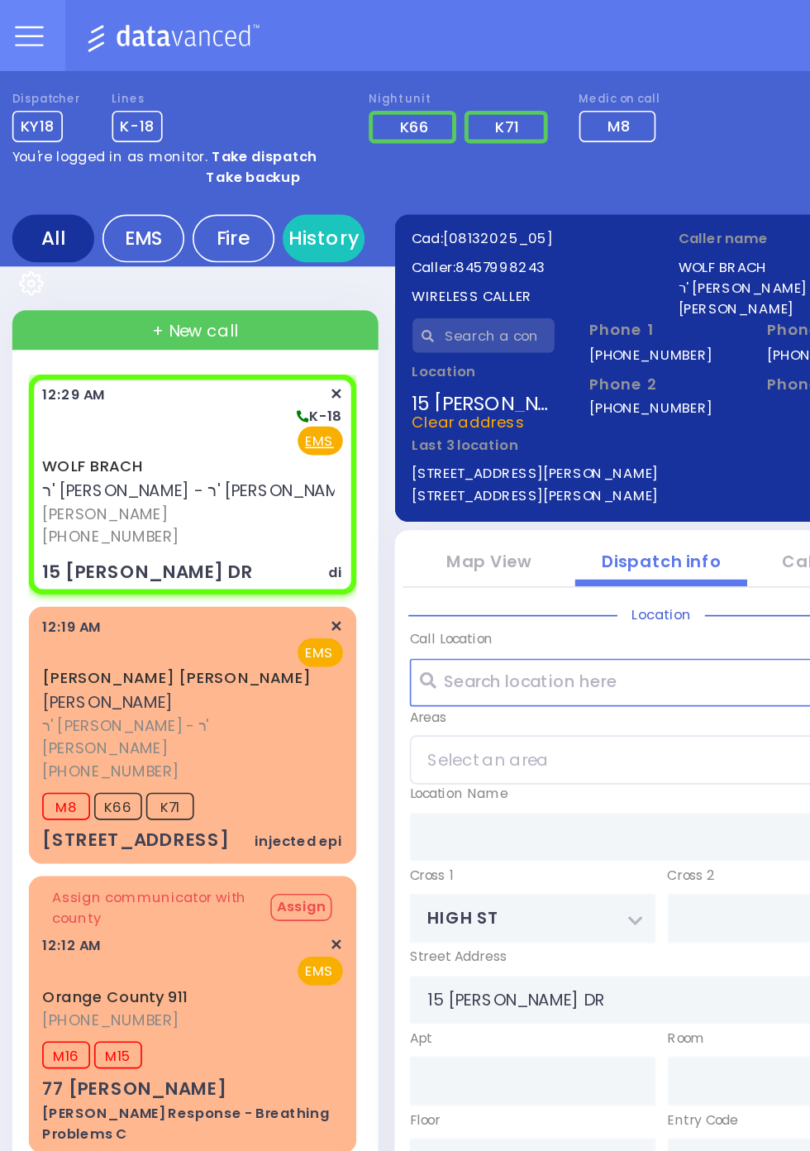
select select "[GEOGRAPHIC_DATA]"
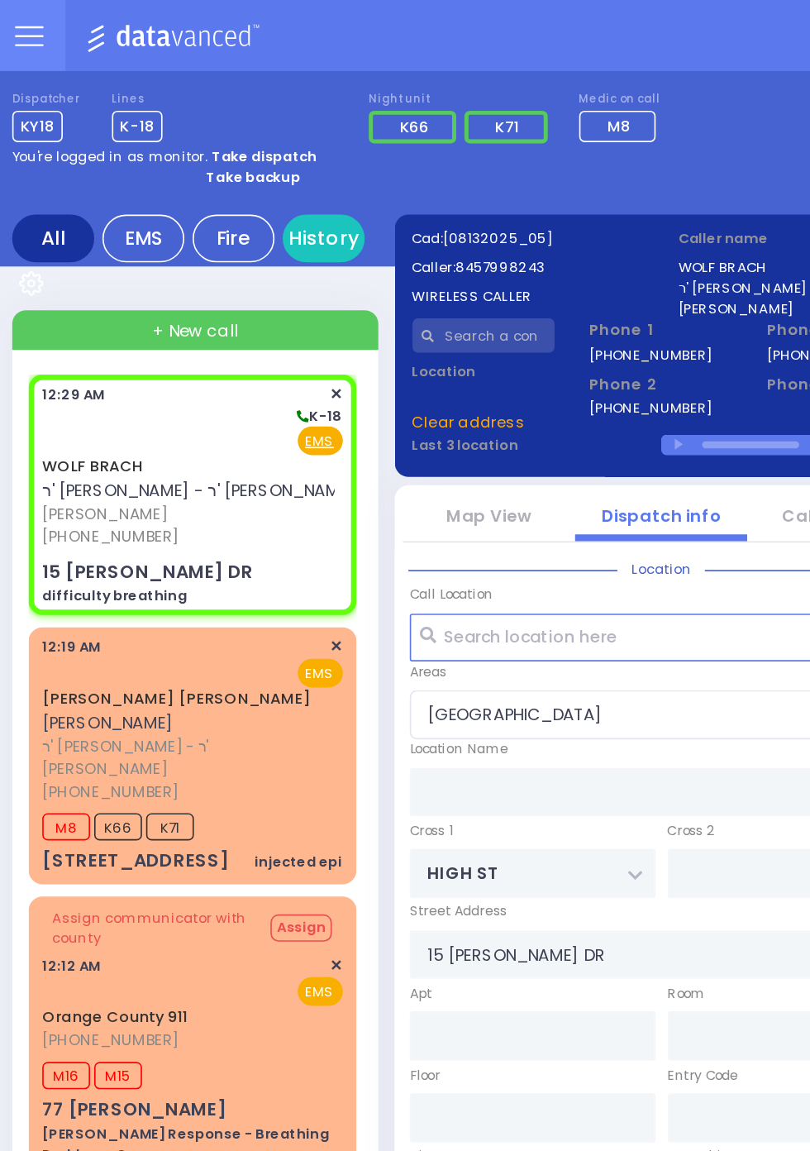
select select
type input "difficulty breathing"
radio input "true"
select select
select select "MONROE VILLAGE"
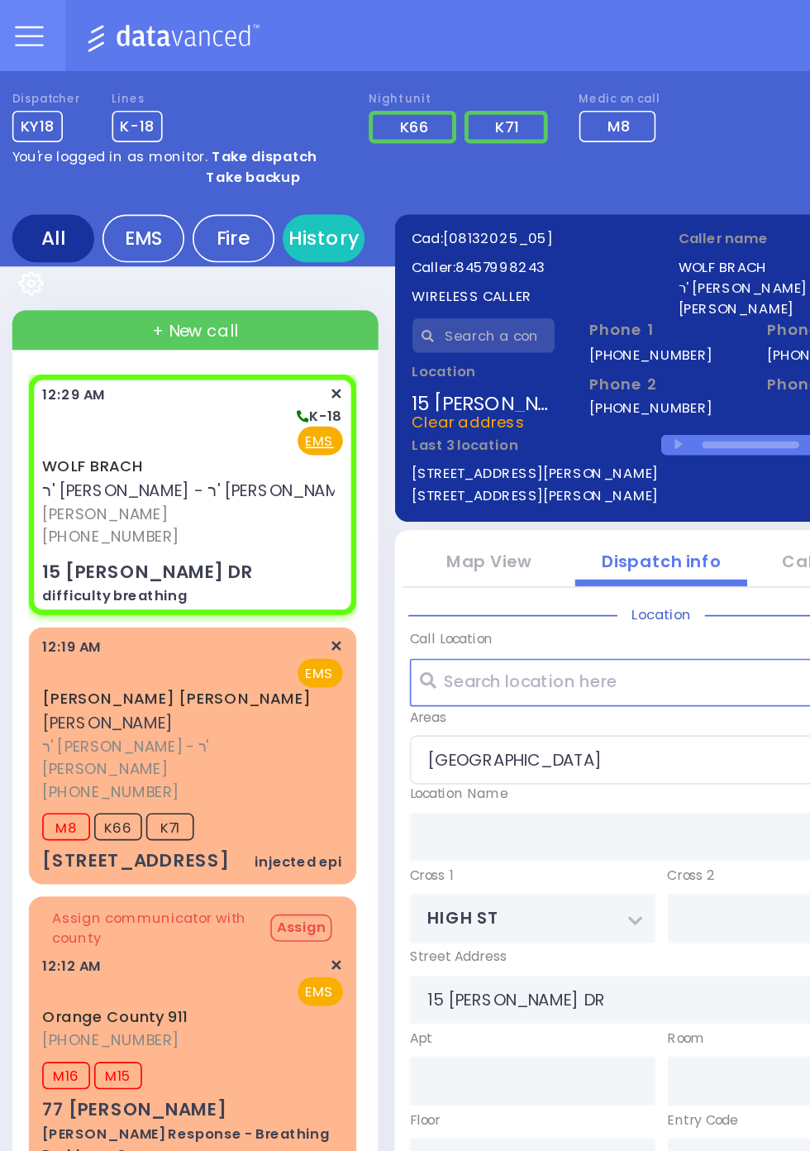
select select
radio input "true"
type input "14"
select select "Month"
select select "MONROE VILLAGE"
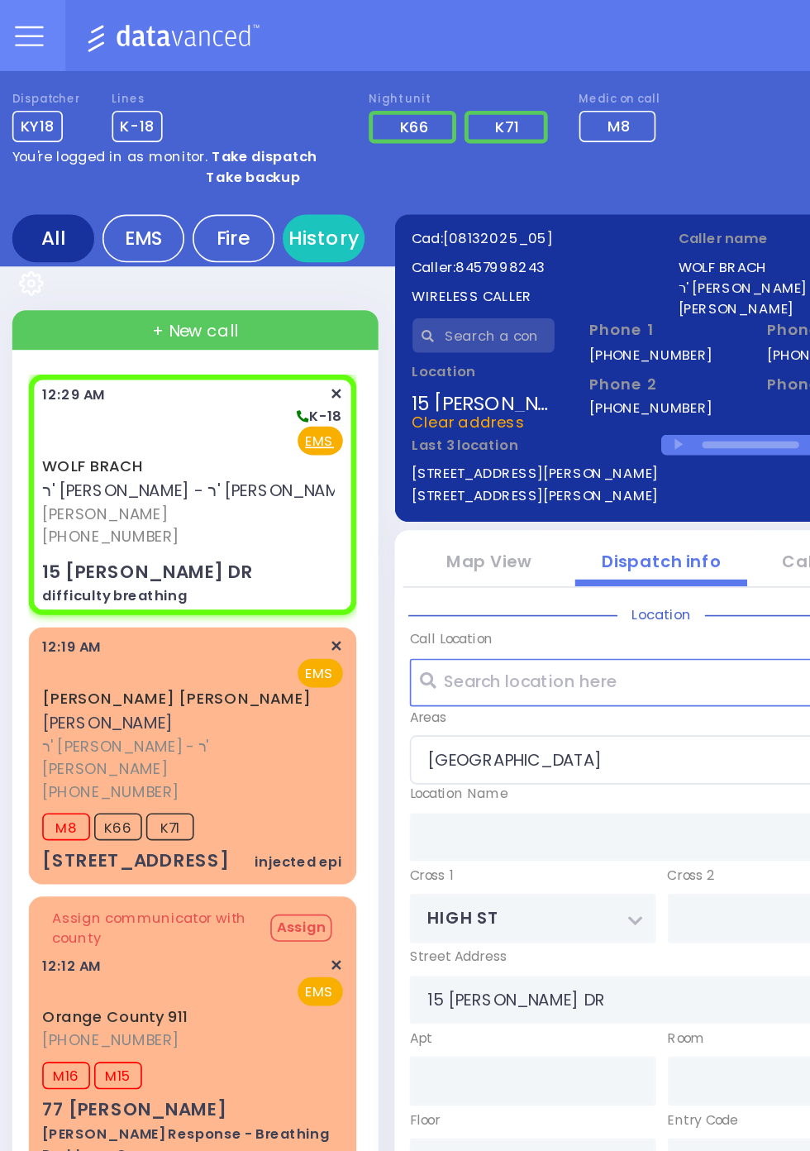
select select
radio input "true"
select select "Month"
select select "MONROE VILLAGE"
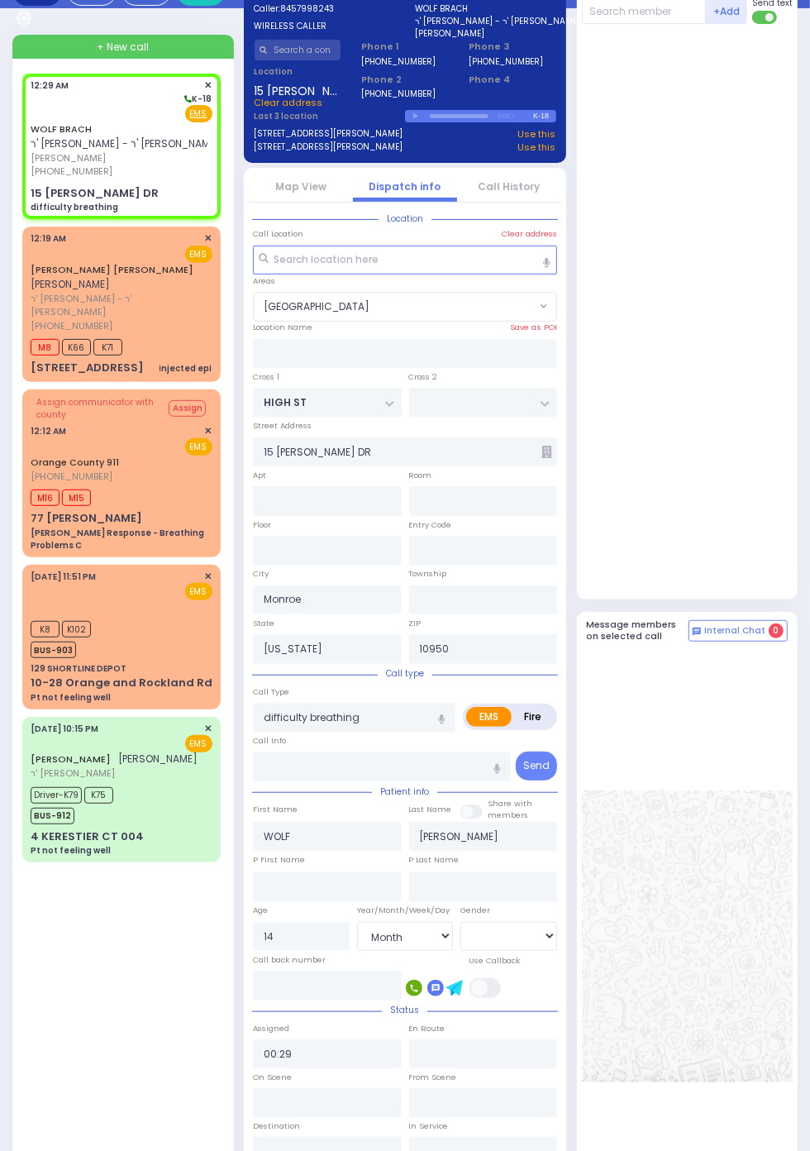
scroll to position [140, 0]
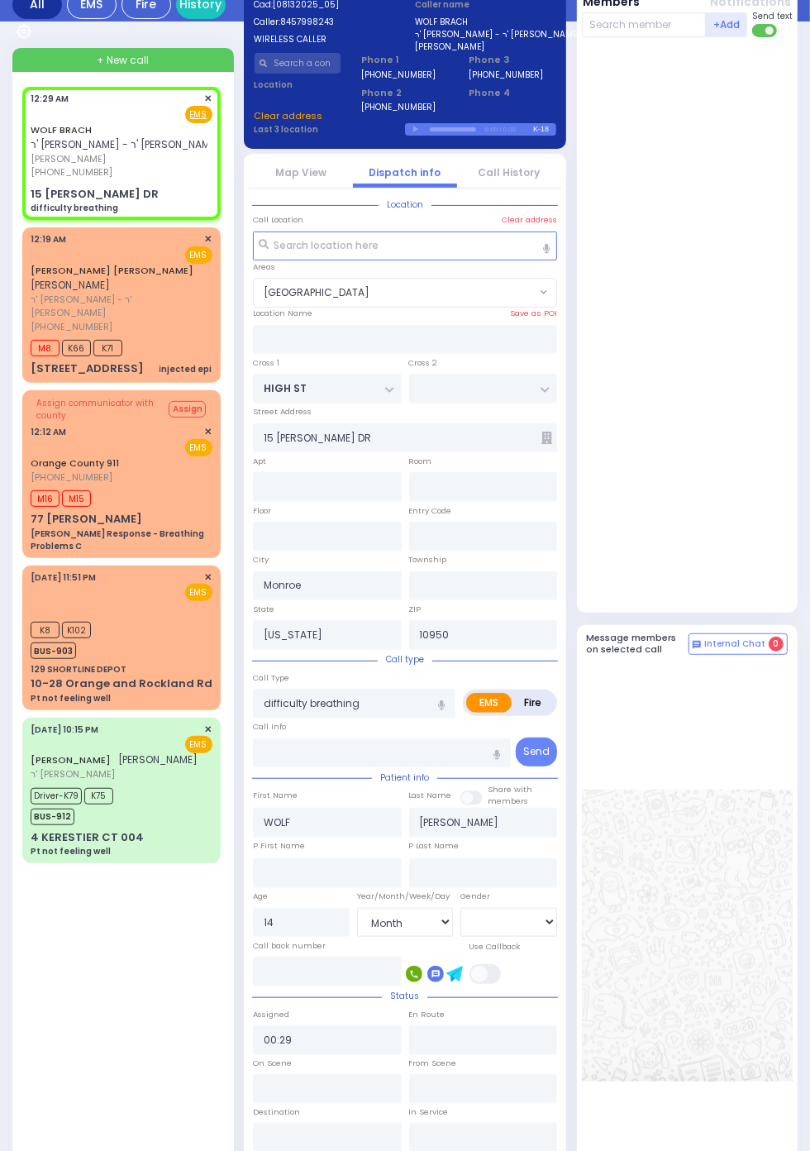
select select
radio input "true"
select select "Month"
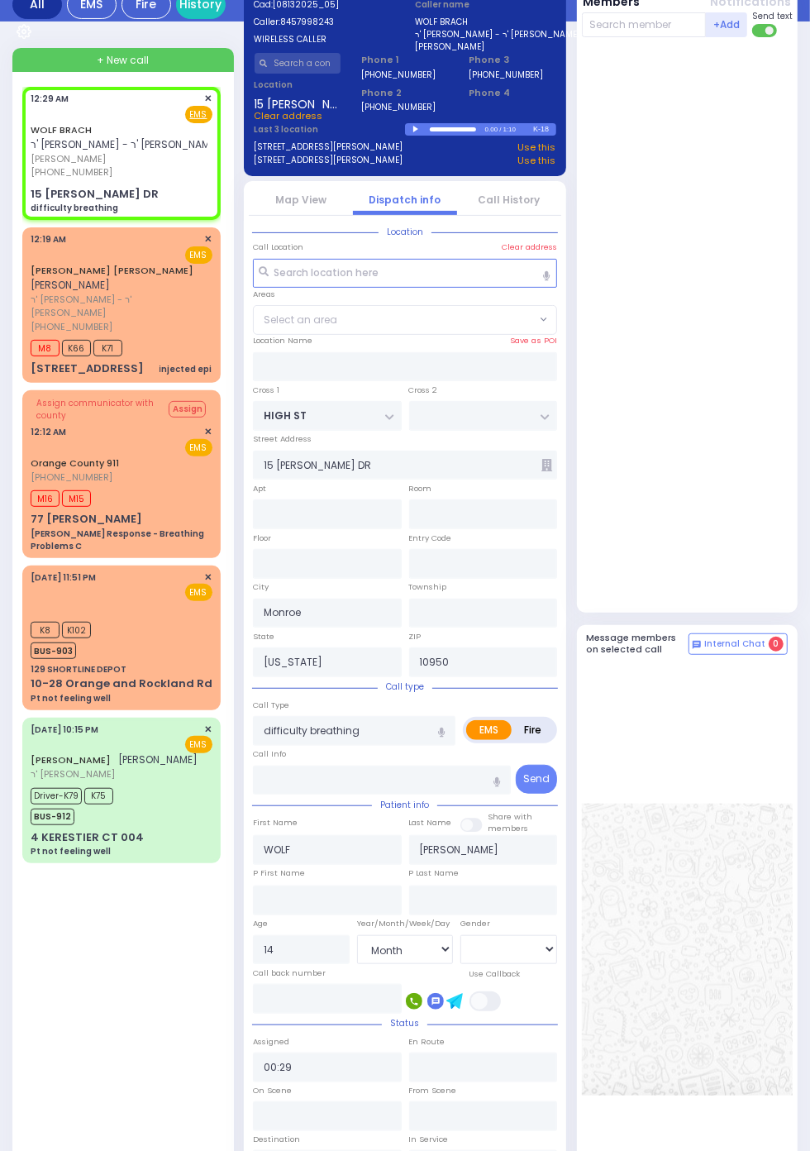
select select "MONROE VILLAGE"
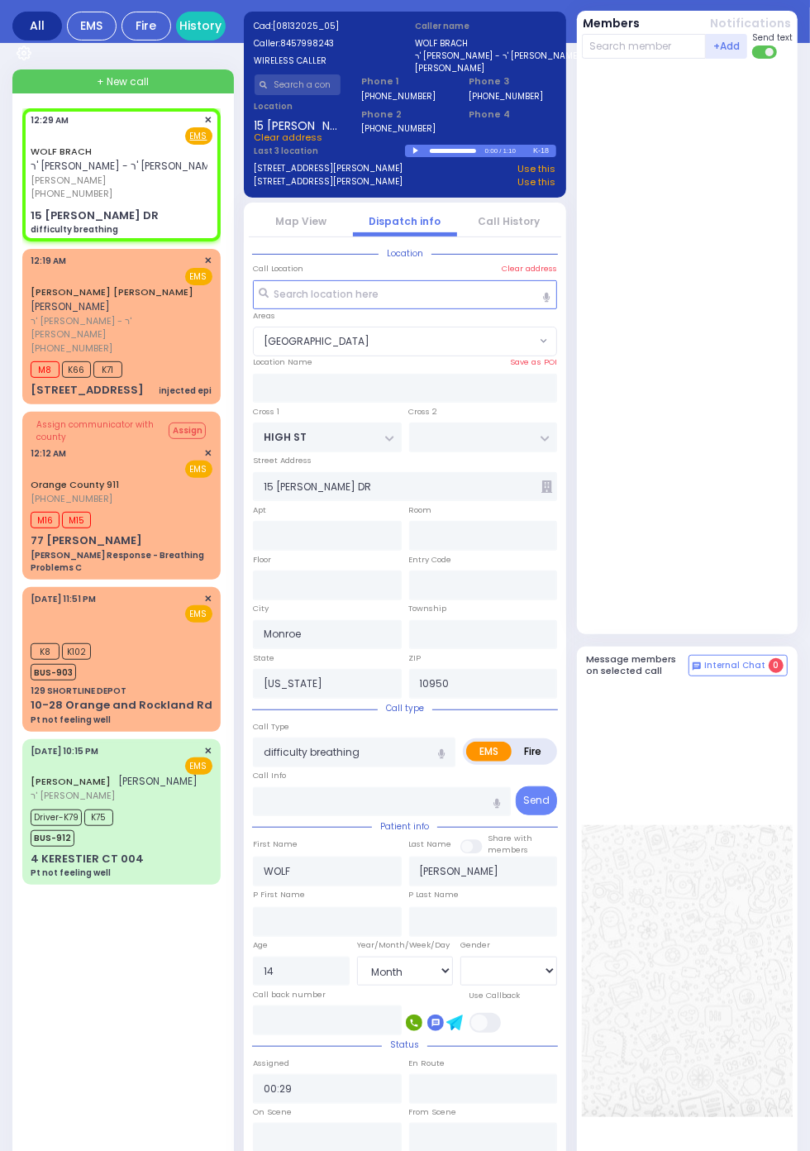
scroll to position [113, 0]
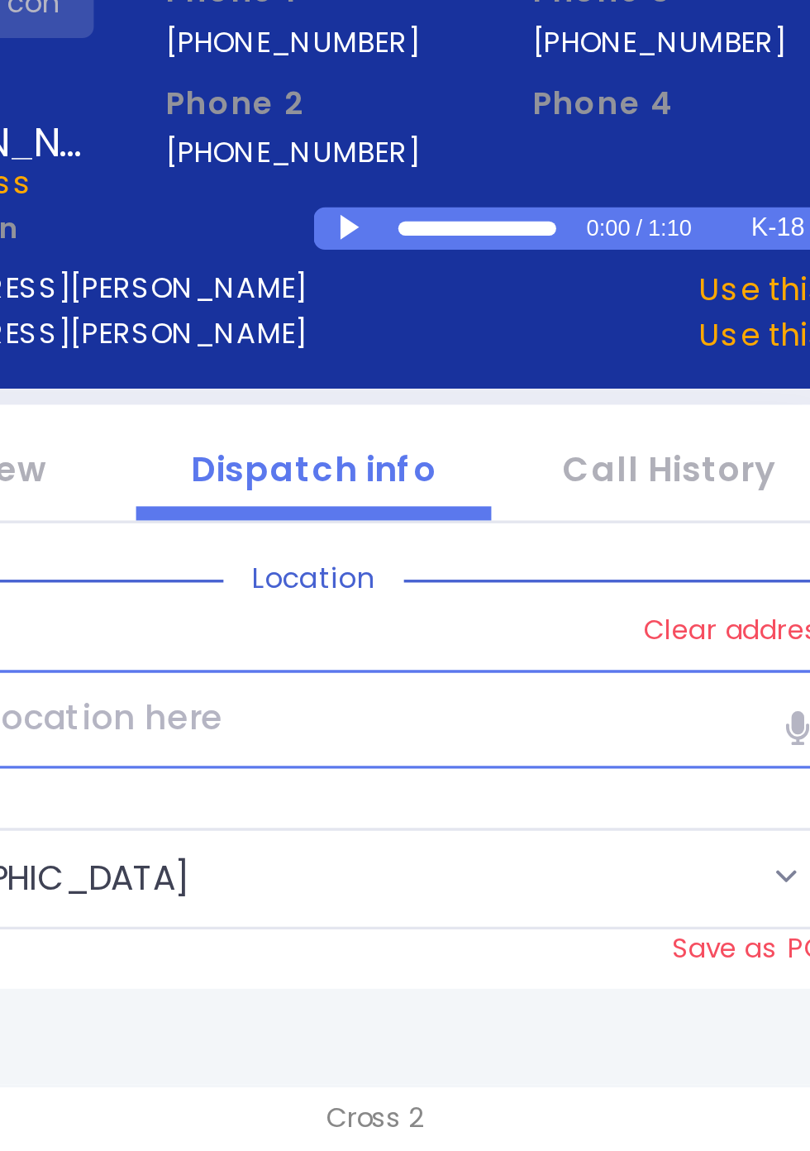
click at [414, 155] on div at bounding box center [417, 155] width 9 height 7
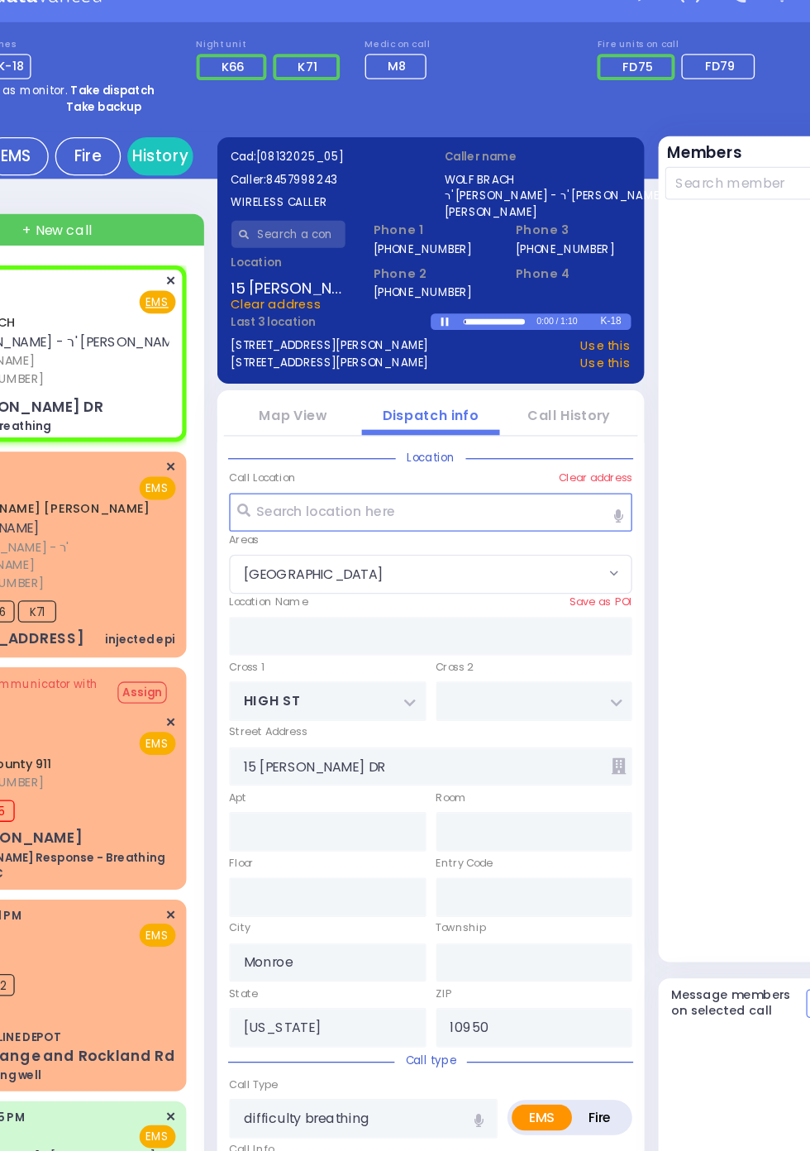
scroll to position [13, 0]
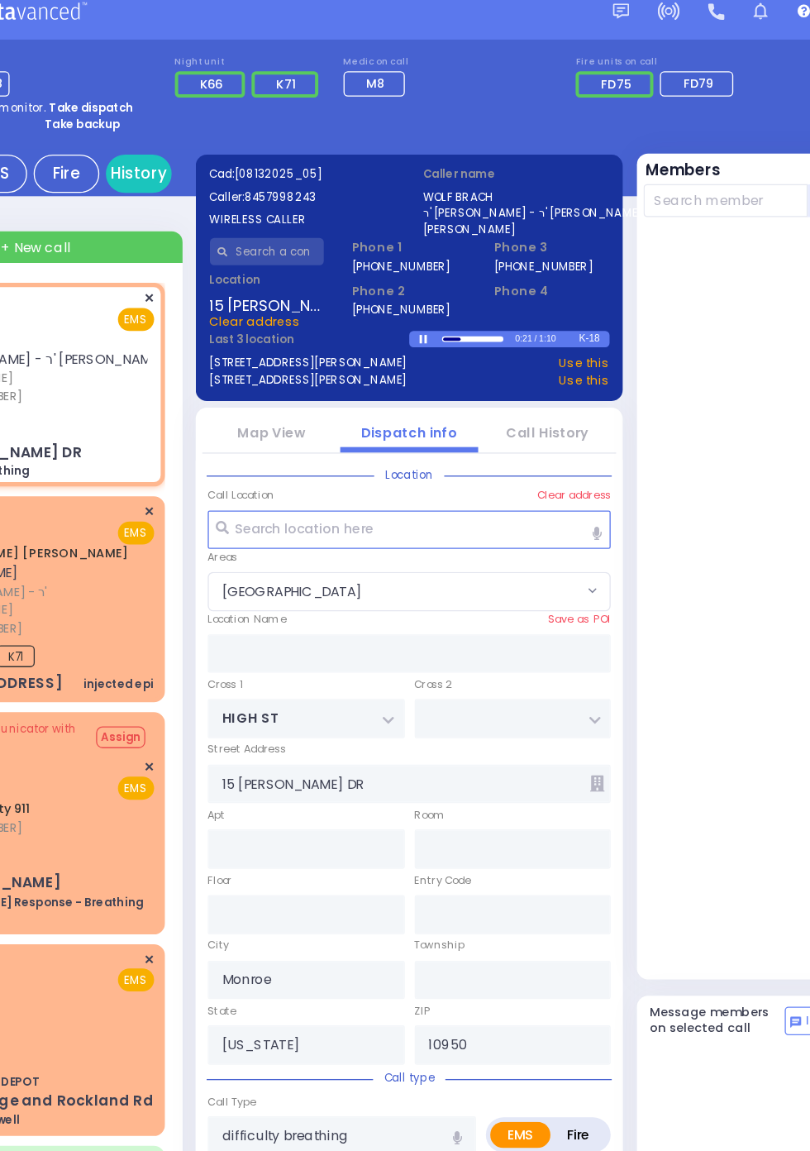
select select
radio input "true"
select select "Month"
type input "00:30"
select select "MONROE VILLAGE"
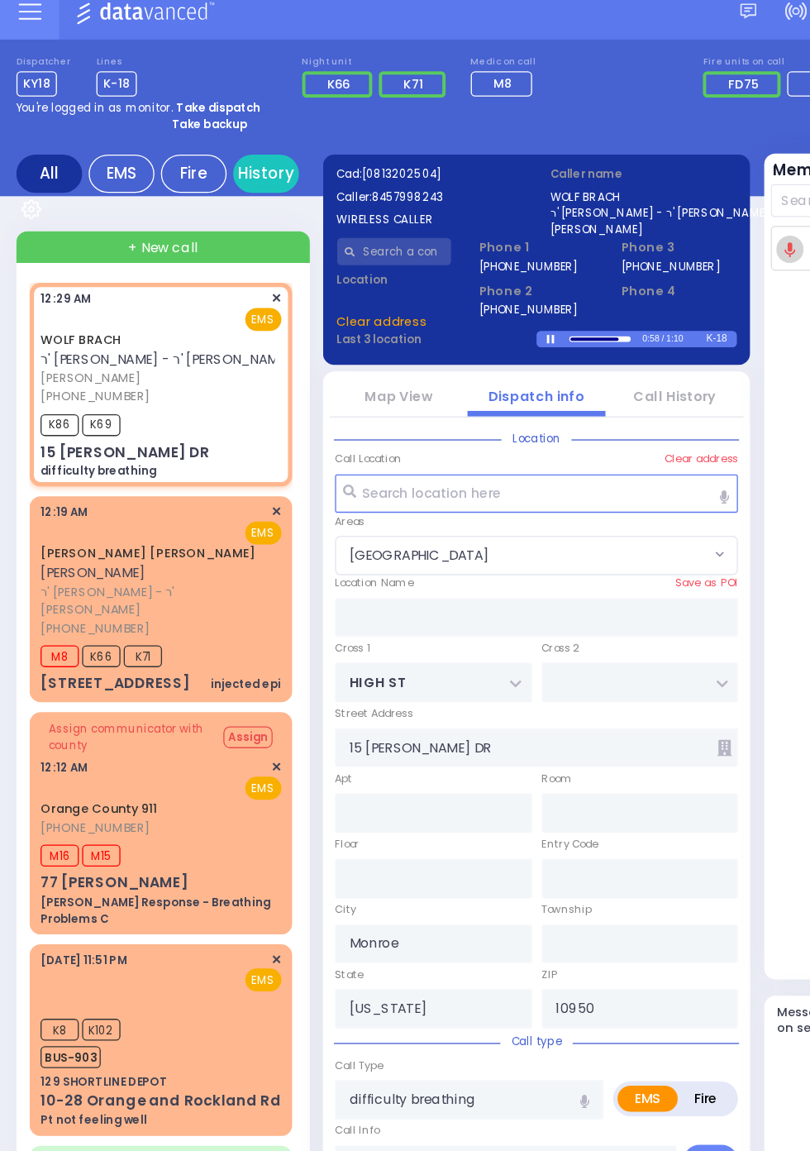
select select
radio input "true"
select select "Month"
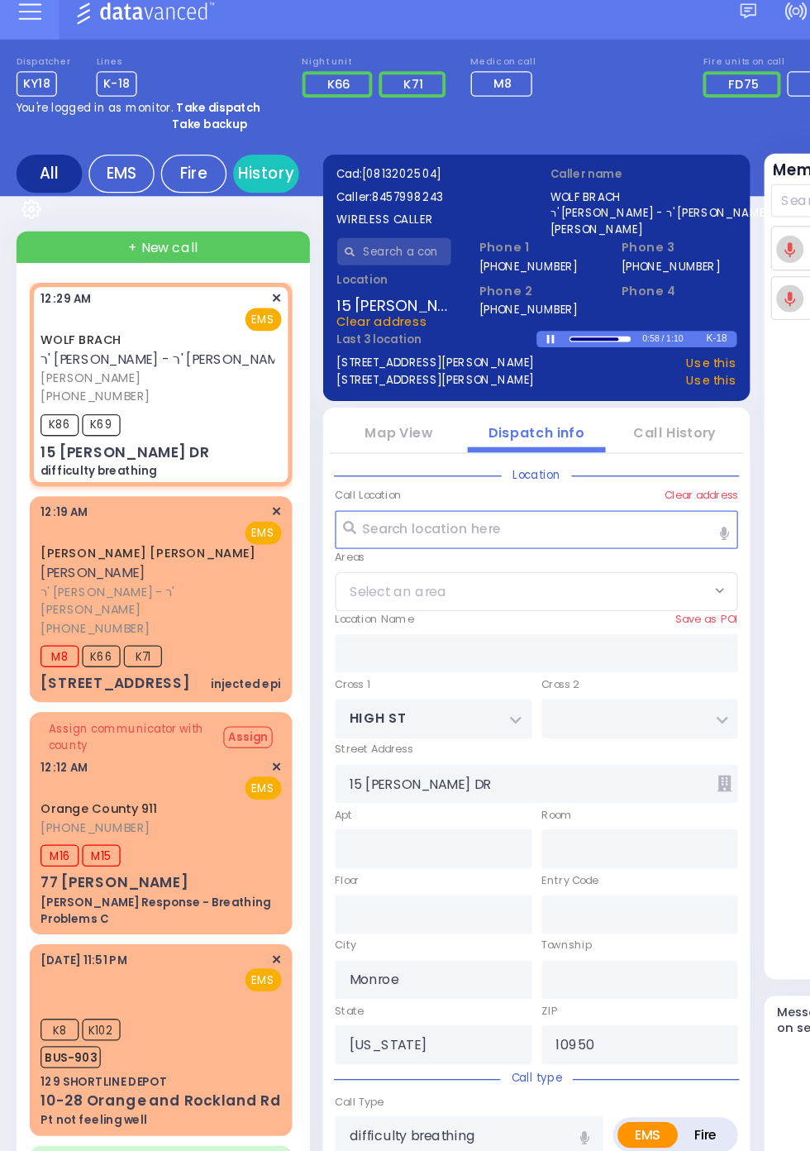
select select "MONROE VILLAGE"
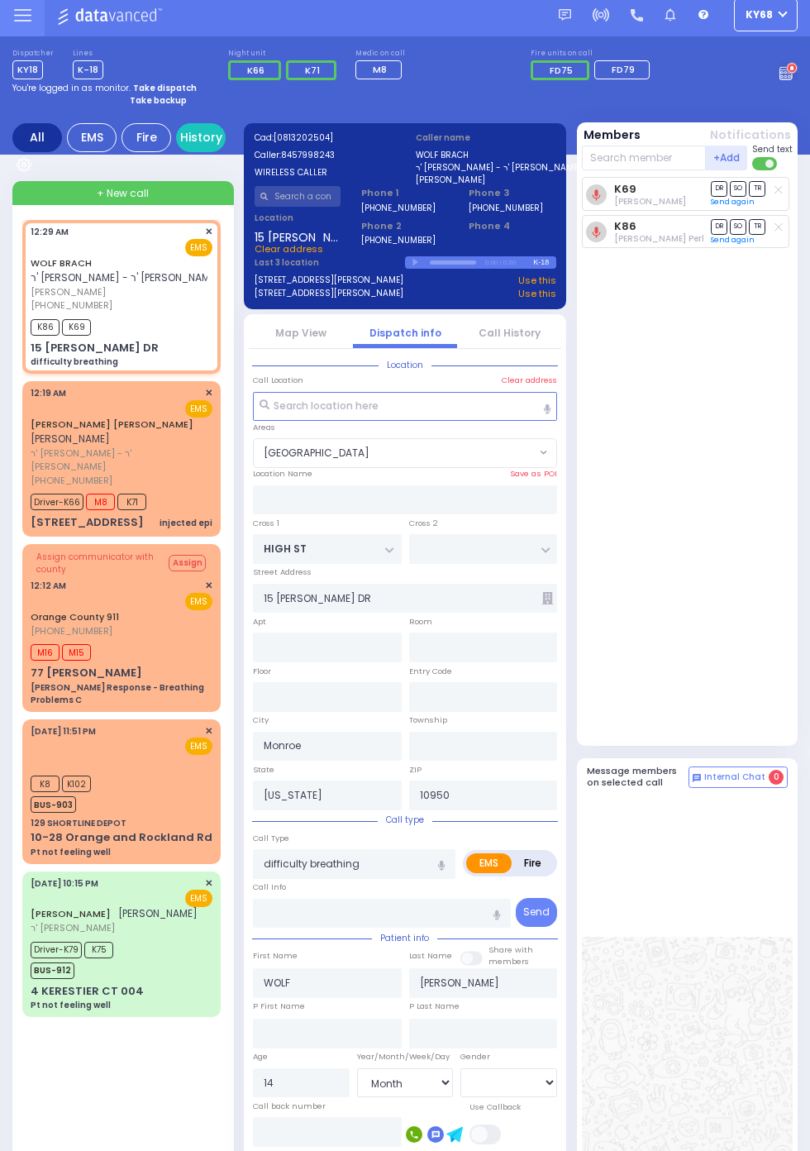
scroll to position [0, 0]
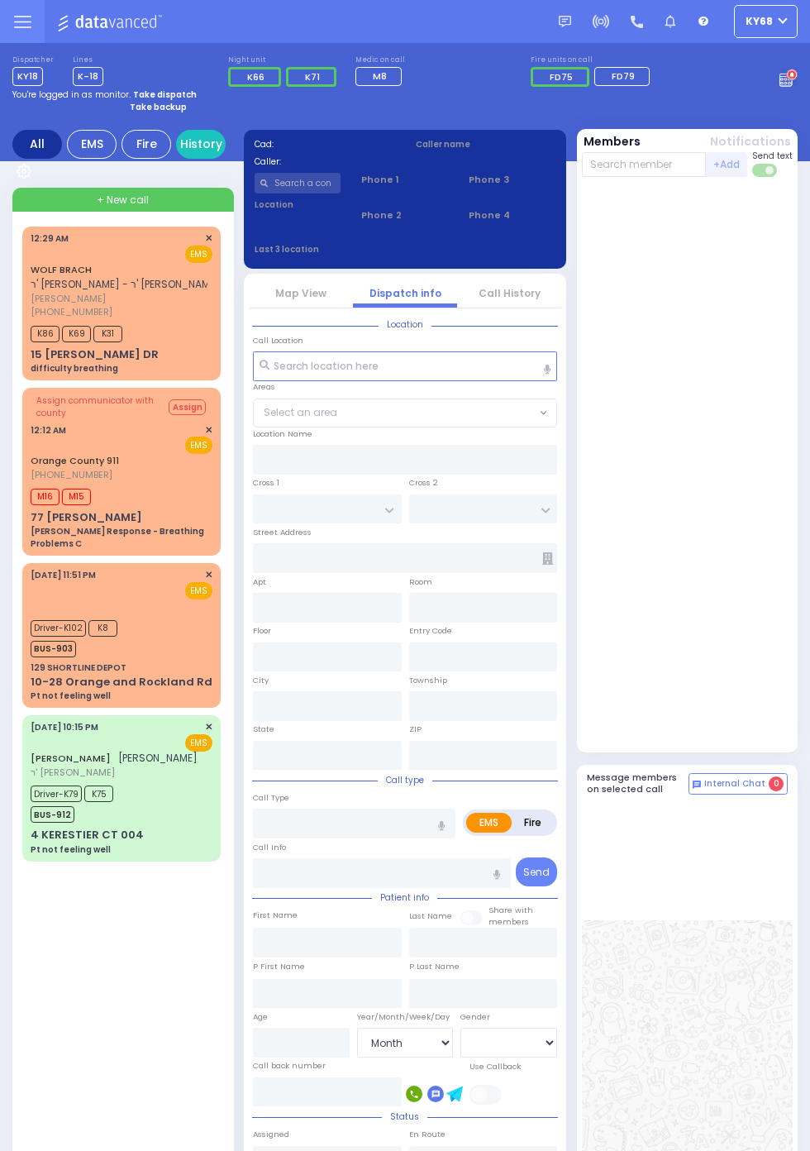
select select "Month"
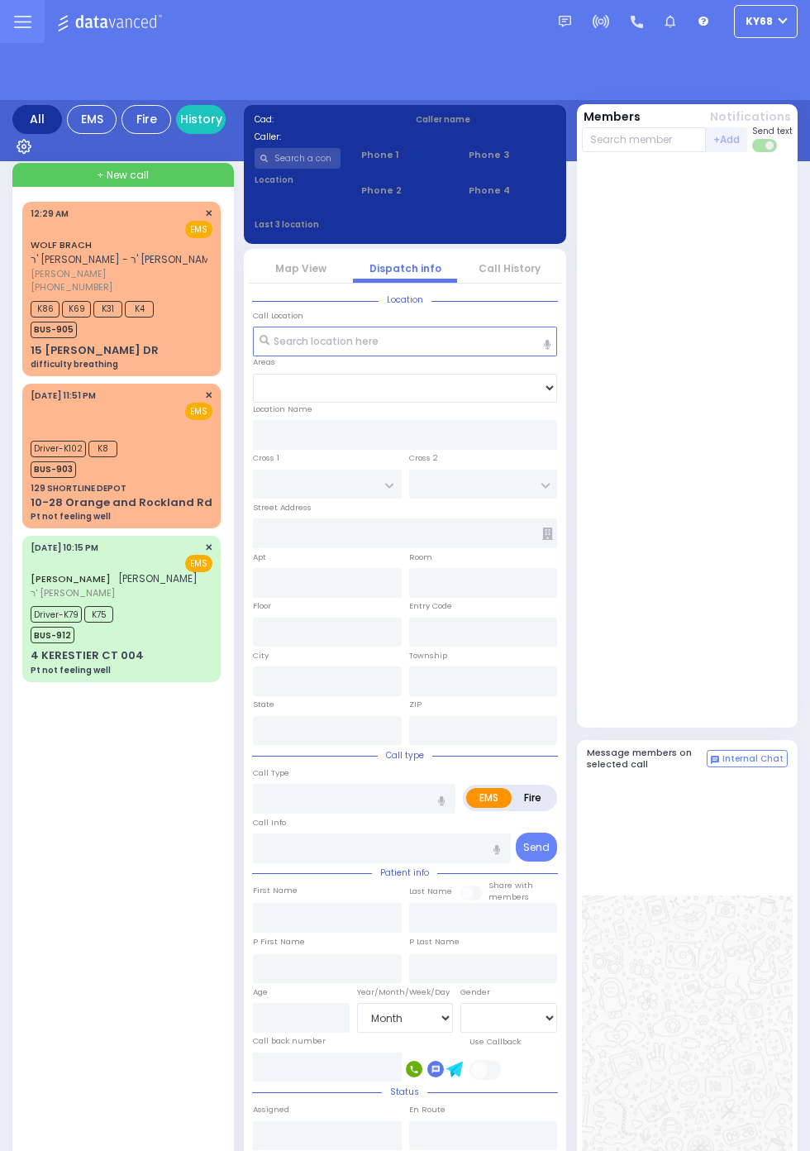
select select "Month"
